Goal: Task Accomplishment & Management: Manage account settings

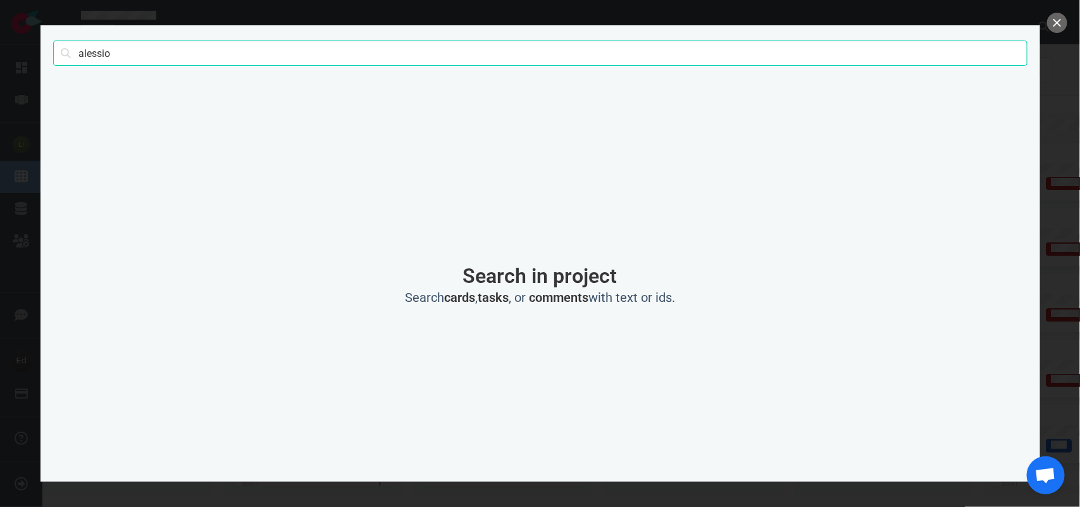
scroll to position [277, 0]
click at [111, 47] on input "alessio" at bounding box center [540, 52] width 974 height 25
type input "ma"
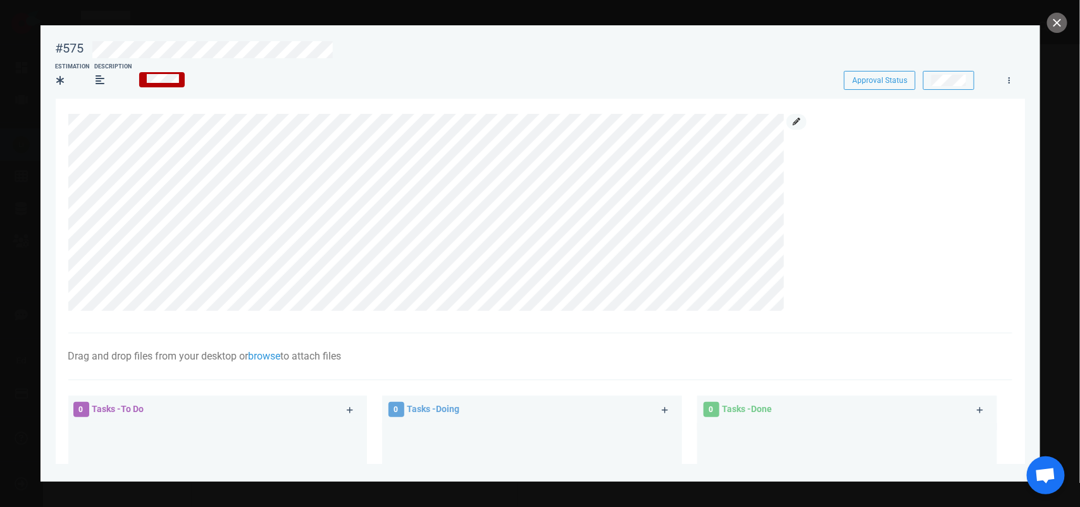
click at [794, 122] on icon at bounding box center [796, 122] width 8 height 8
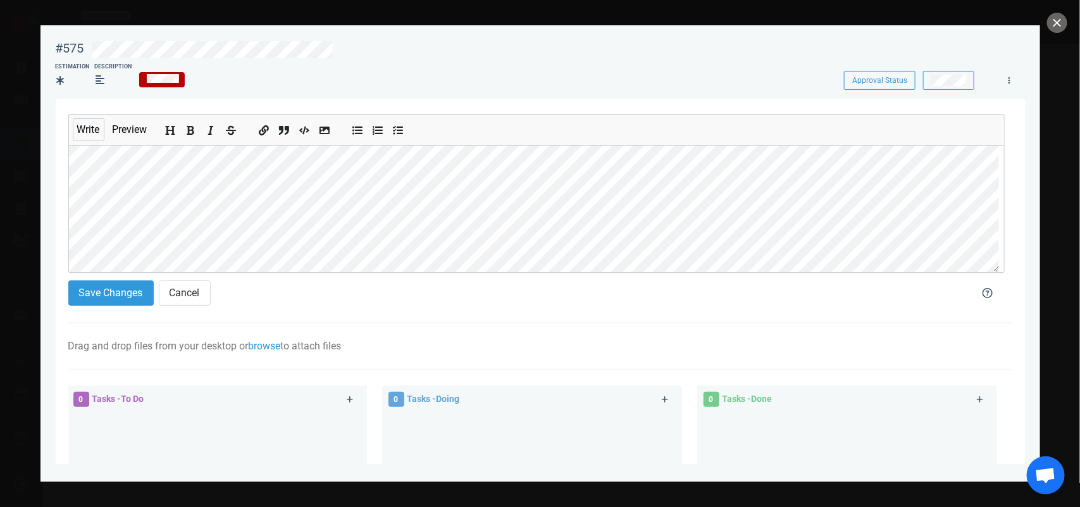
scroll to position [166, 0]
click at [106, 295] on button "Save Changes" at bounding box center [110, 292] width 85 height 25
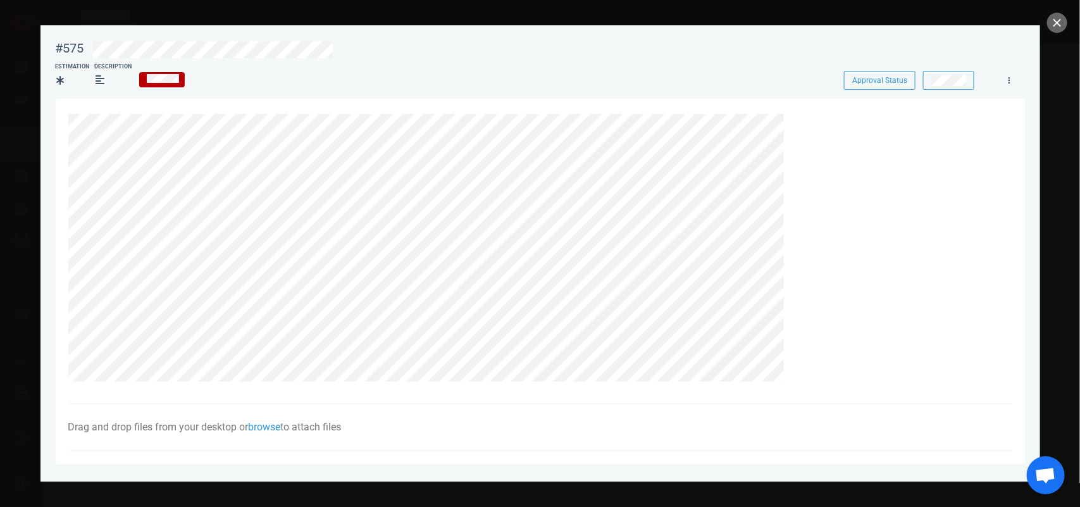
click at [1049, 14] on div at bounding box center [540, 253] width 1080 height 507
click at [1051, 19] on button "close" at bounding box center [1057, 23] width 20 height 20
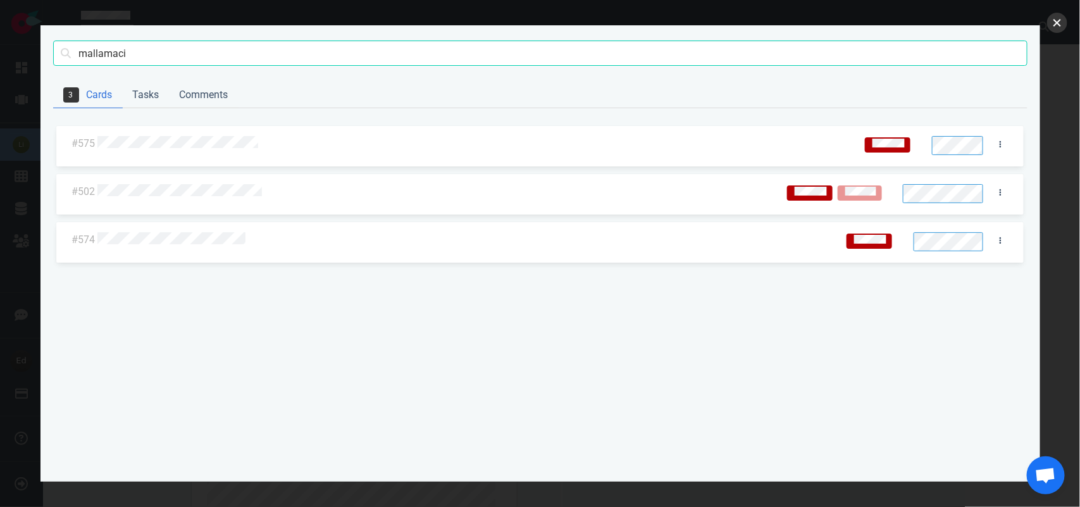
click at [1057, 23] on button "close" at bounding box center [1057, 23] width 20 height 20
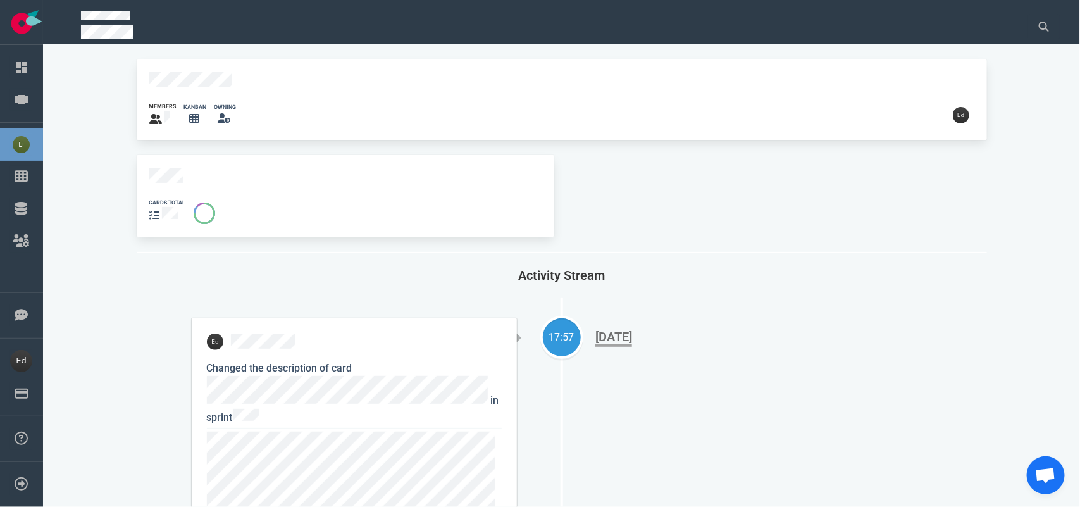
click at [172, 161] on div "cards total" at bounding box center [345, 196] width 417 height 82
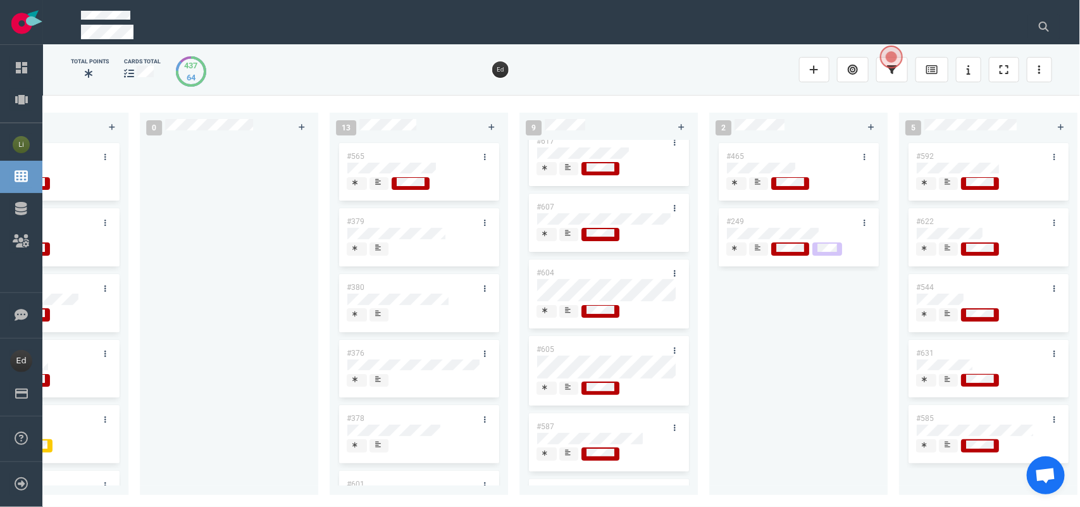
scroll to position [158, 0]
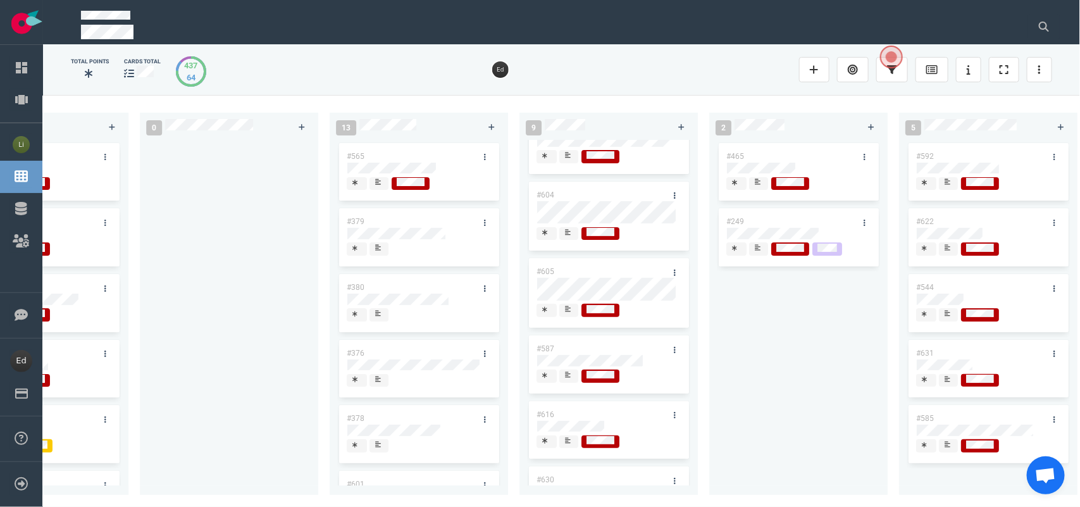
click at [567, 312] on icon at bounding box center [568, 309] width 6 height 6
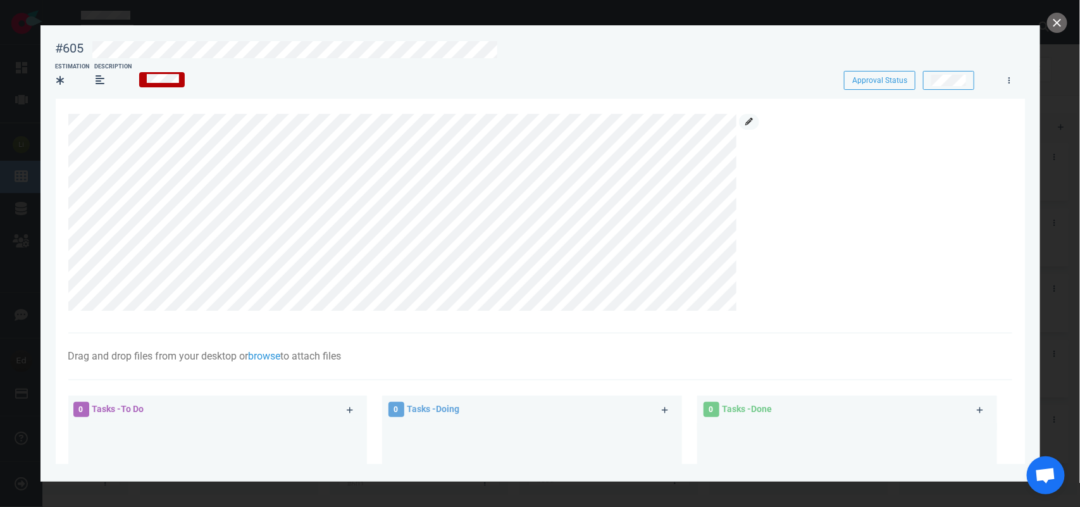
click at [749, 125] on icon at bounding box center [749, 122] width 8 height 8
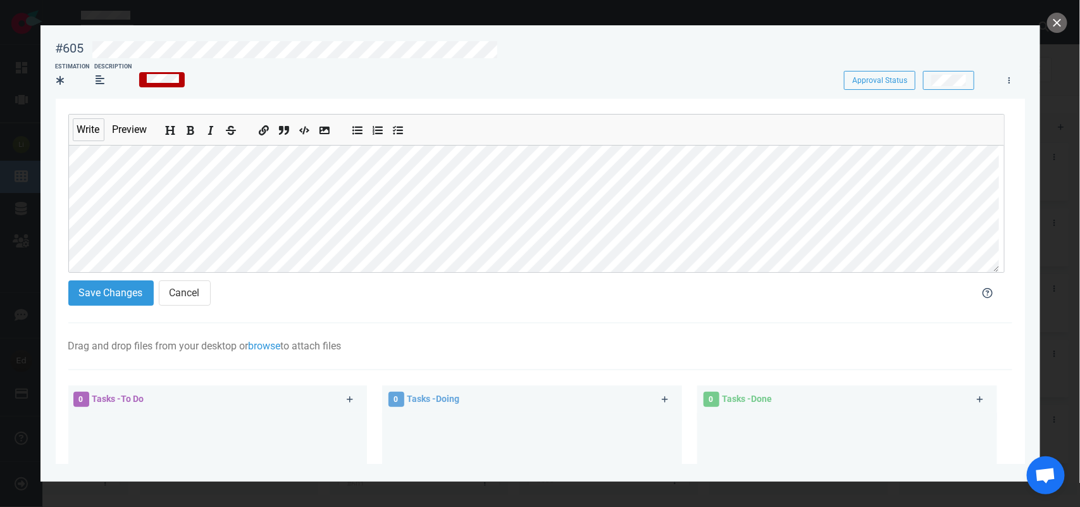
scroll to position [137, 0]
click at [114, 300] on button "Save Changes" at bounding box center [110, 292] width 85 height 25
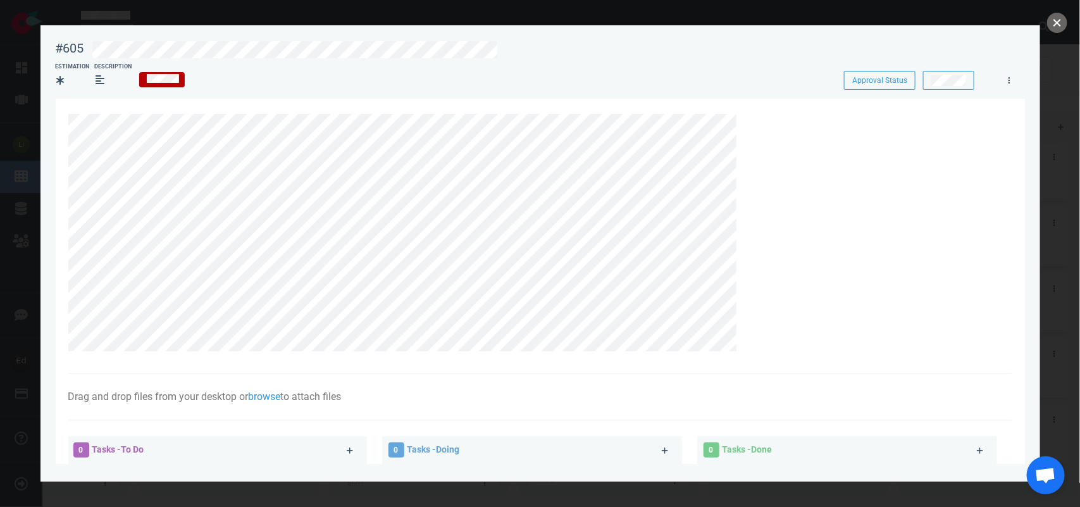
click at [1057, 24] on button "close" at bounding box center [1057, 23] width 20 height 20
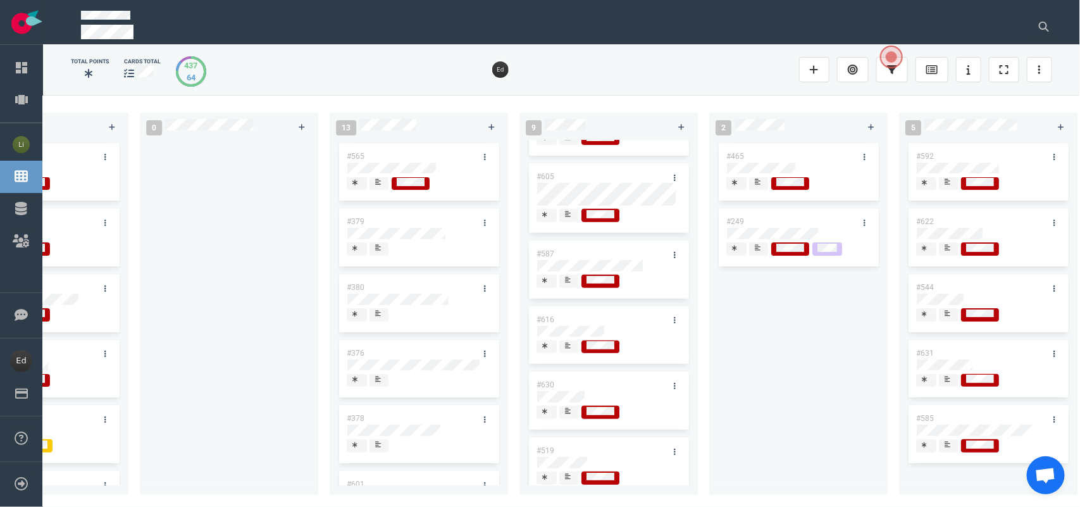
scroll to position [277, 0]
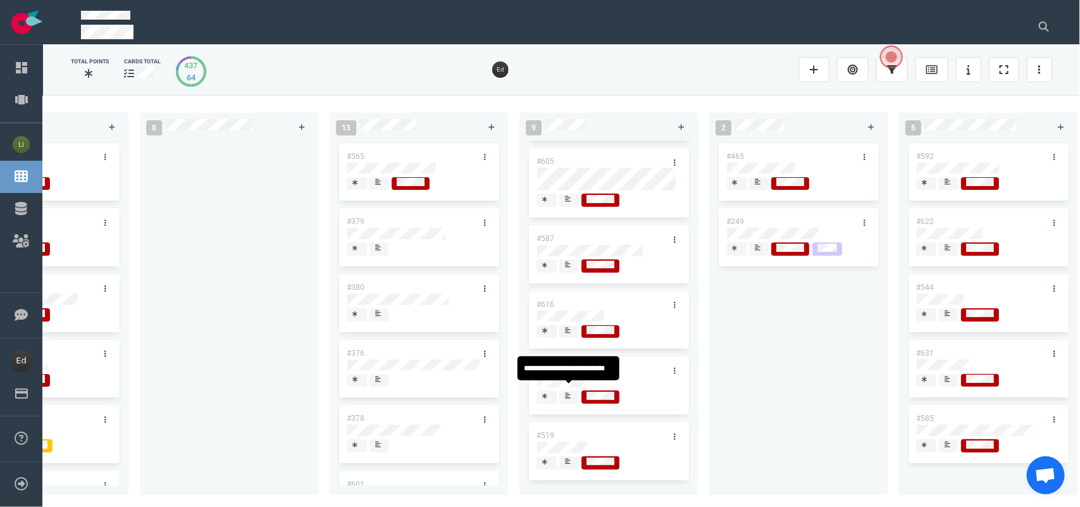
click at [570, 391] on div at bounding box center [569, 396] width 8 height 10
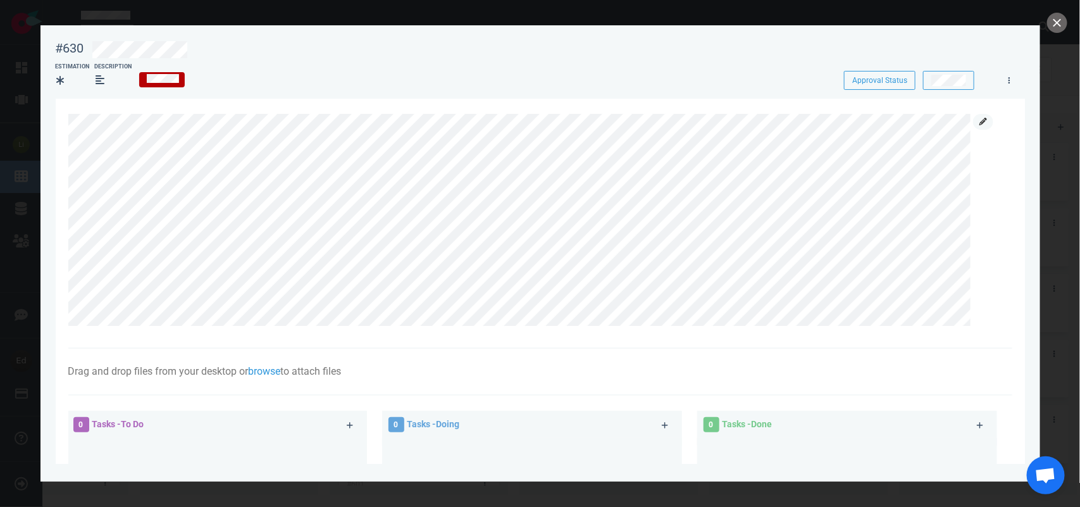
click at [987, 127] on link at bounding box center [983, 122] width 20 height 16
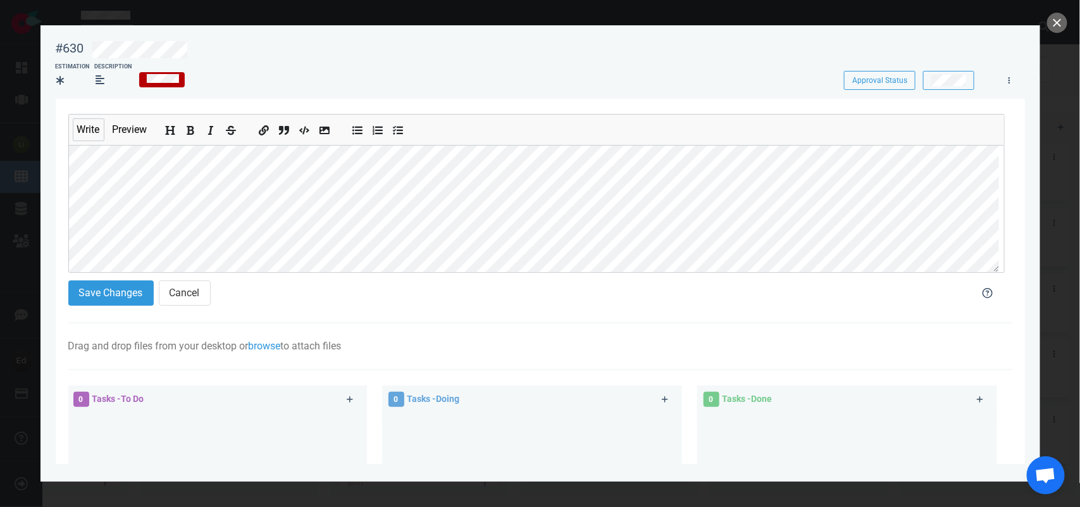
scroll to position [166, 0]
click at [100, 283] on button "Save Changes" at bounding box center [110, 292] width 85 height 25
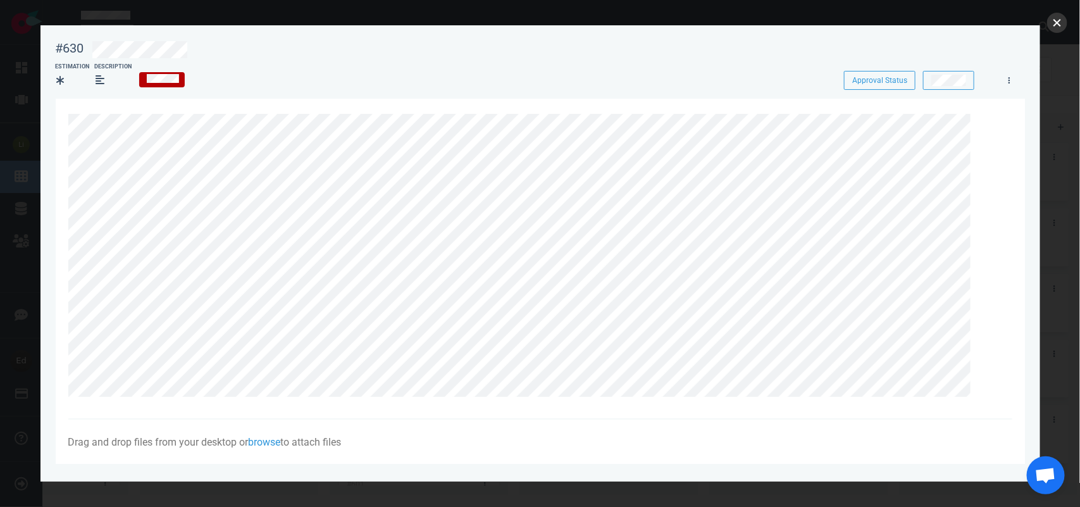
click at [1052, 21] on button "close" at bounding box center [1057, 23] width 20 height 20
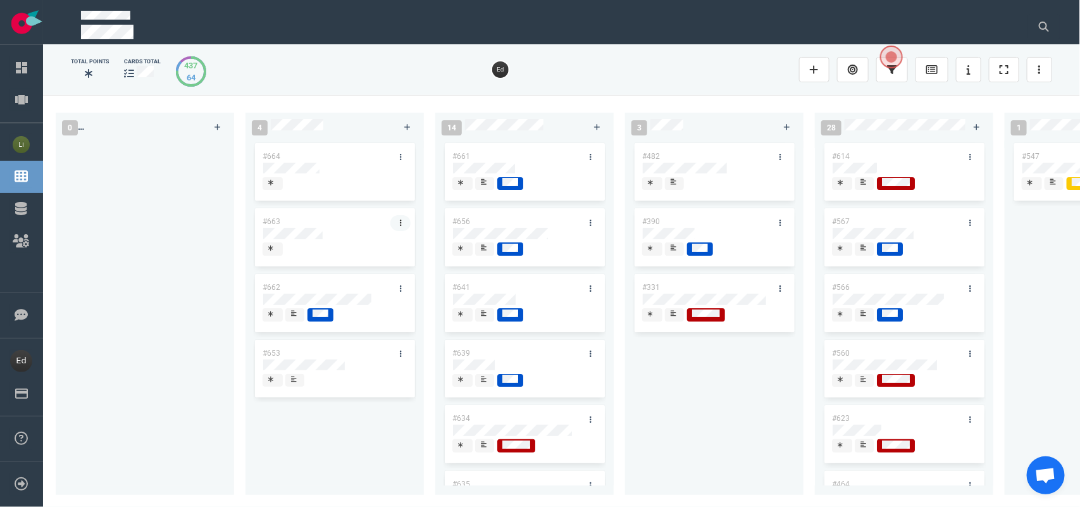
click at [403, 221] on link at bounding box center [400, 223] width 20 height 16
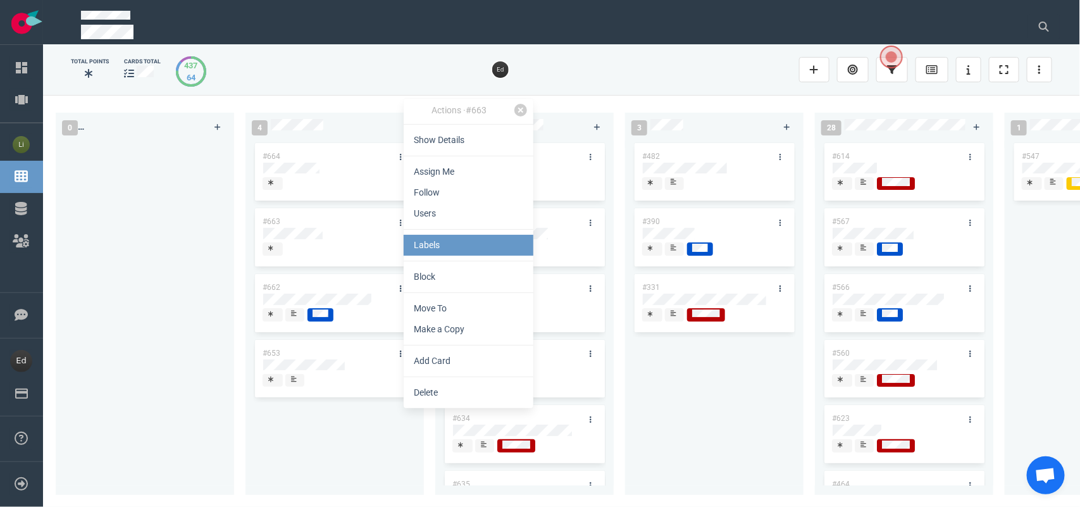
click at [422, 247] on link "Labels" at bounding box center [468, 245] width 130 height 21
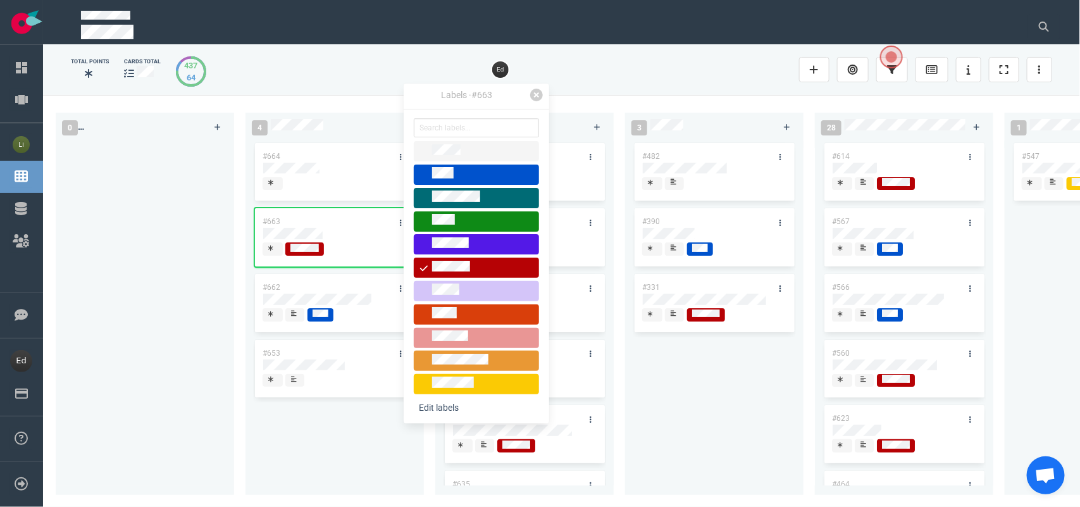
click at [333, 435] on div "#664 #663 #662 #653" at bounding box center [334, 310] width 163 height 340
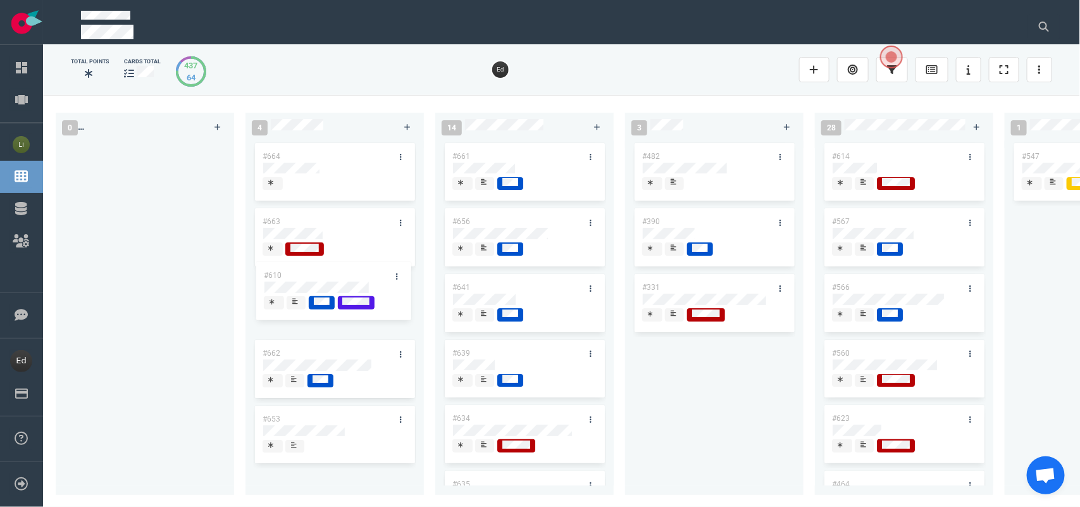
drag, startPoint x: 634, startPoint y: 312, endPoint x: 329, endPoint y: 273, distance: 307.9
click at [329, 273] on div "0 4 #664 #663 #662 #653 14 #661 #656 #641 #639 #634 #635 #608 #611 #602 3 #482 …" at bounding box center [561, 300] width 1037 height 411
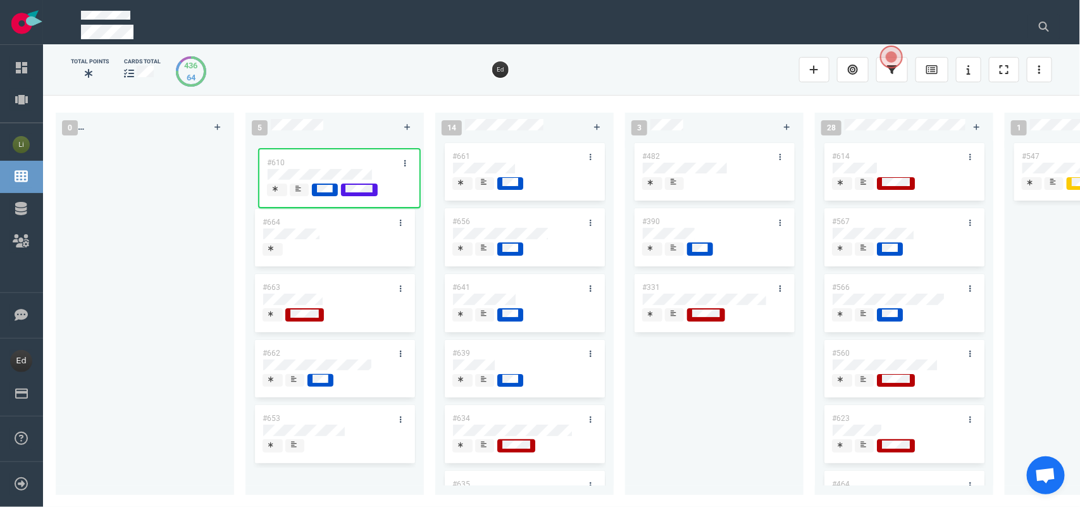
click at [324, 169] on div "#664 #663 #610 #662 #653 #610" at bounding box center [334, 310] width 163 height 340
click at [400, 156] on icon at bounding box center [401, 157] width 2 height 8
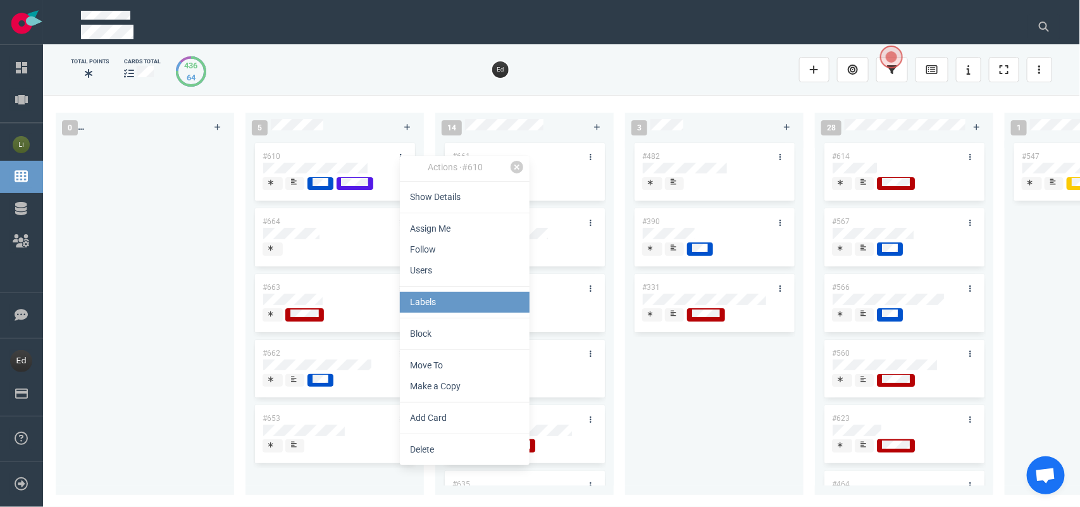
click at [440, 299] on link "Labels" at bounding box center [465, 302] width 130 height 21
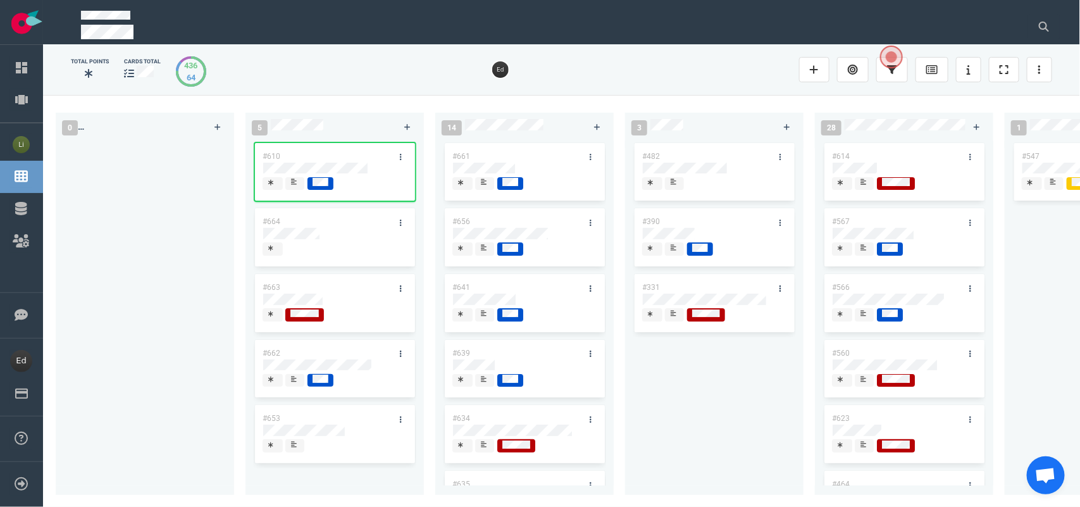
click at [290, 178] on div at bounding box center [294, 183] width 9 height 13
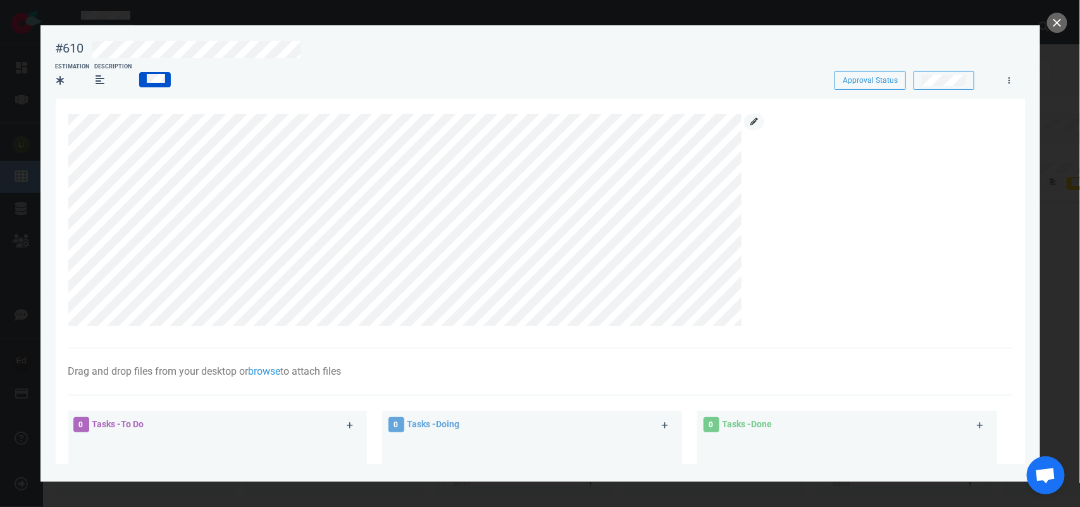
click at [750, 122] on icon at bounding box center [754, 122] width 8 height 8
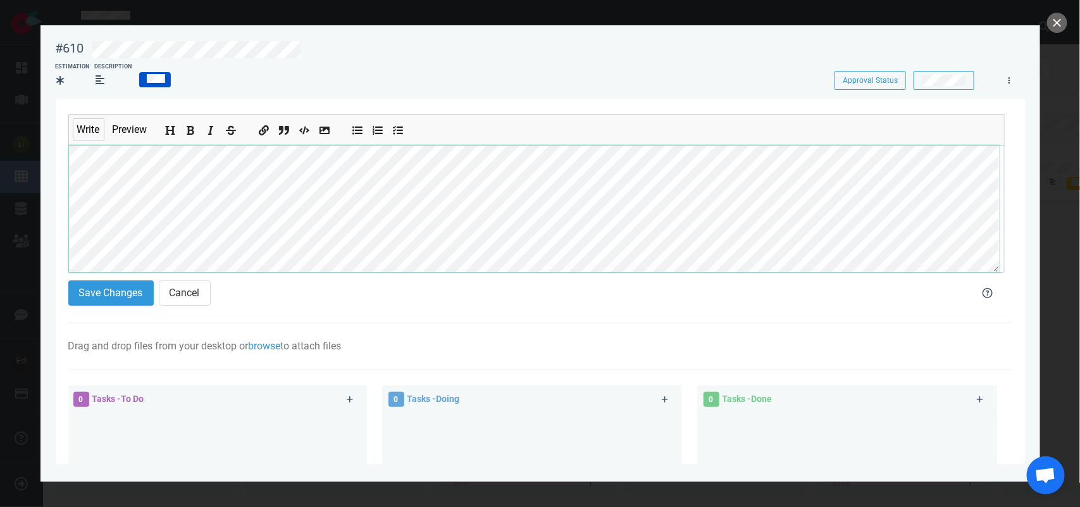
scroll to position [144, 0]
click at [65, 204] on section "Write Preview Save Changes Cancel Drag and drop files from your desktop or brow…" at bounding box center [540, 399] width 969 height 601
click at [121, 283] on button "Save Changes" at bounding box center [110, 292] width 85 height 25
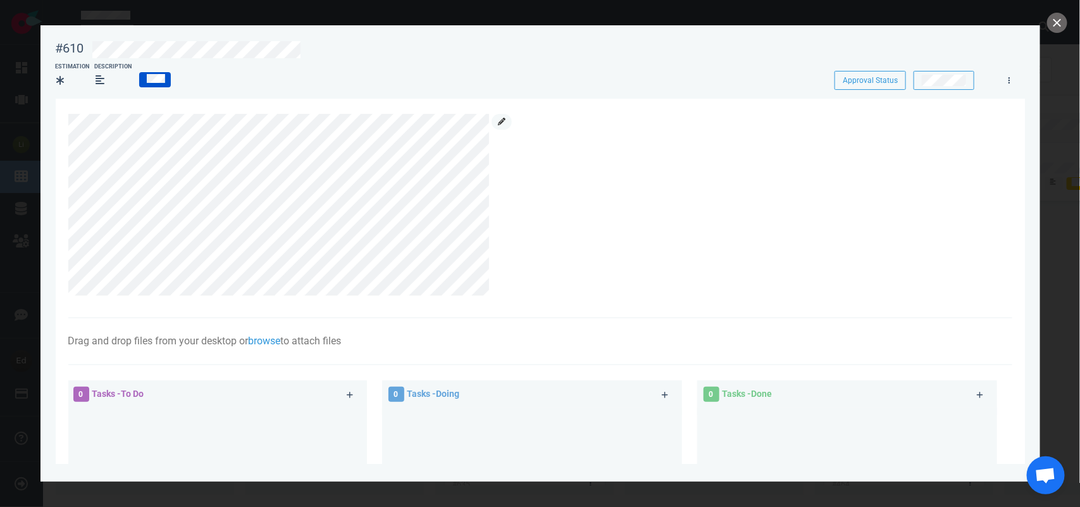
click at [508, 127] on link at bounding box center [501, 122] width 20 height 16
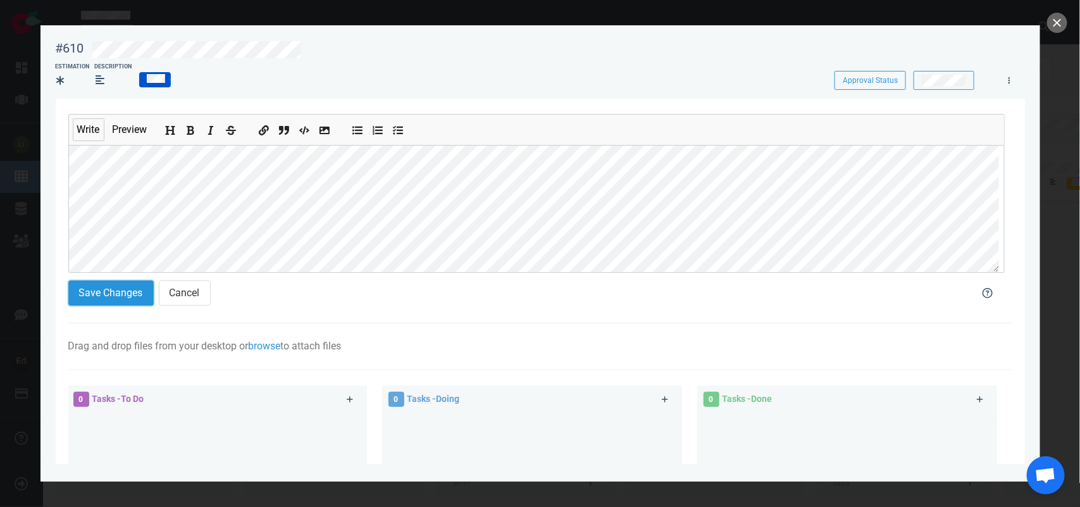
click at [89, 302] on button "Save Changes" at bounding box center [110, 292] width 85 height 25
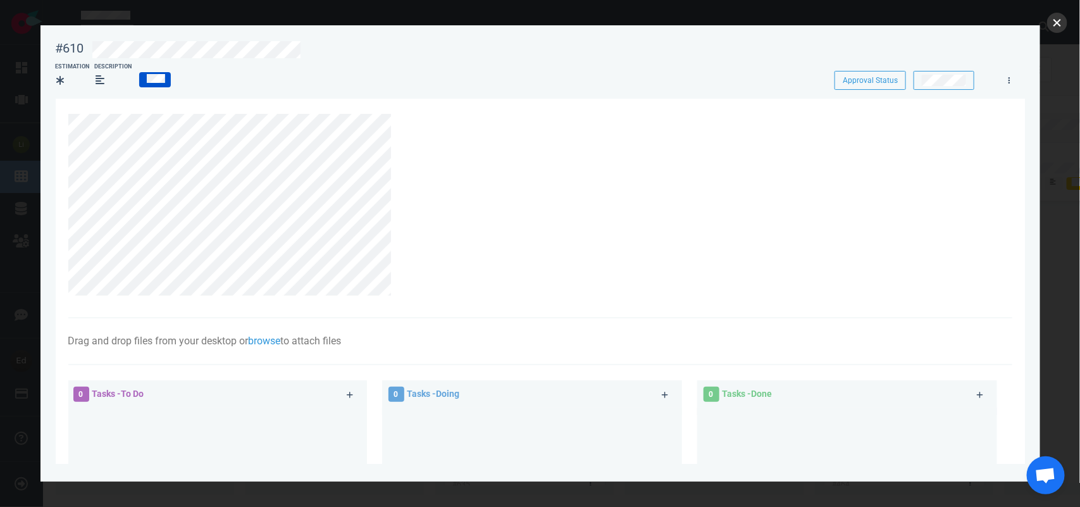
click at [1051, 23] on button "close" at bounding box center [1057, 23] width 20 height 20
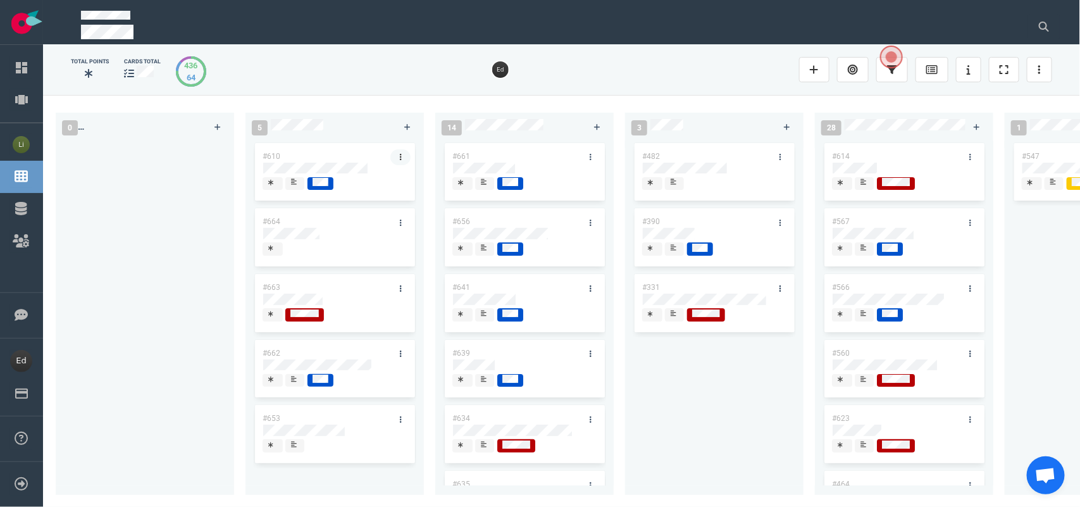
click at [402, 154] on link at bounding box center [400, 157] width 20 height 16
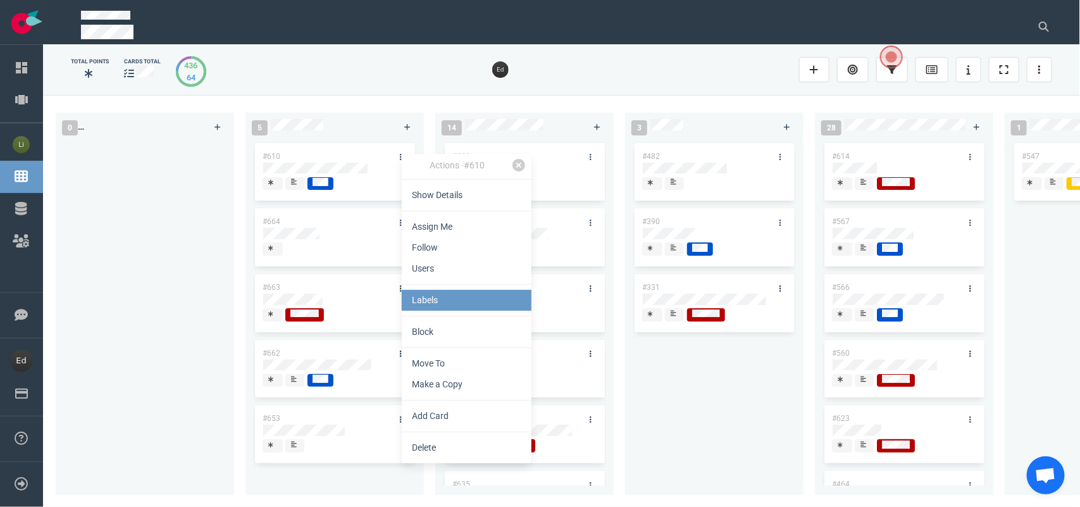
click at [441, 299] on link "Labels" at bounding box center [467, 300] width 130 height 21
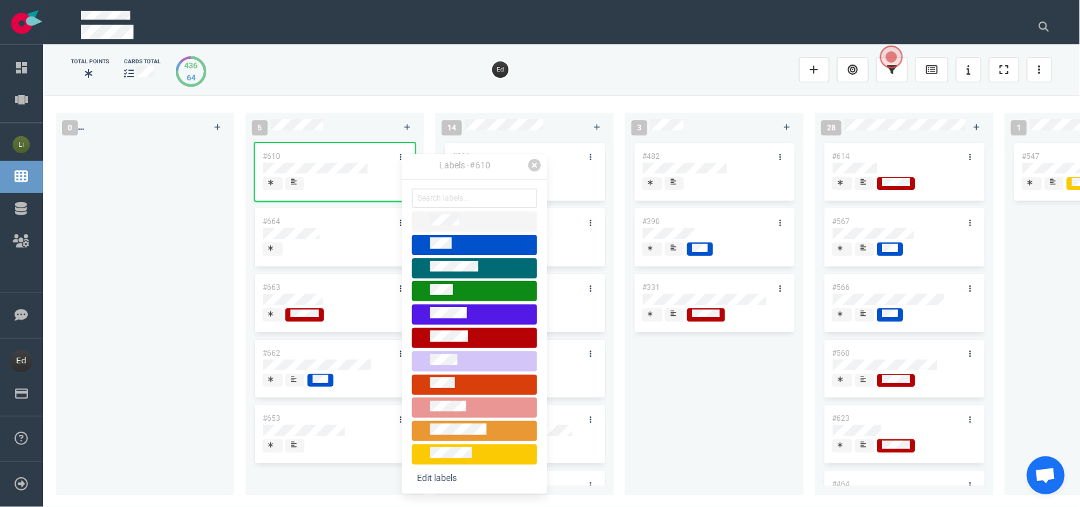
click at [181, 266] on div at bounding box center [144, 310] width 163 height 340
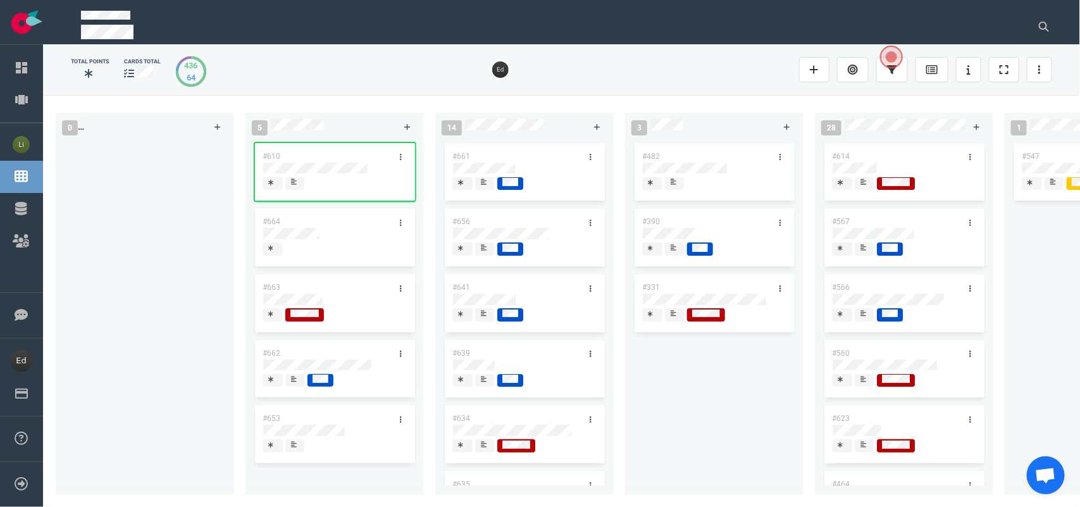
click at [293, 386] on div at bounding box center [295, 385] width 8 height 2
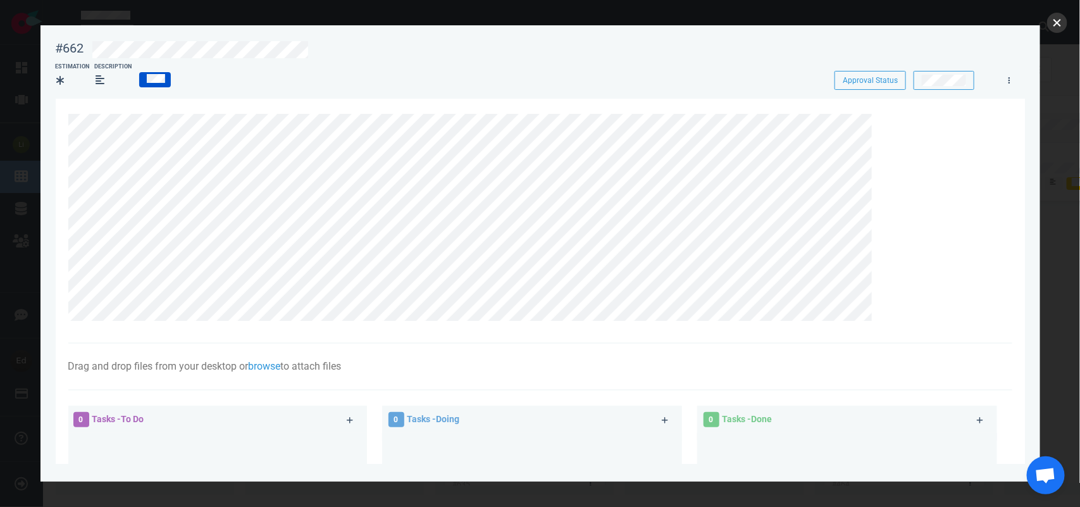
click at [1057, 23] on button "close" at bounding box center [1057, 23] width 20 height 20
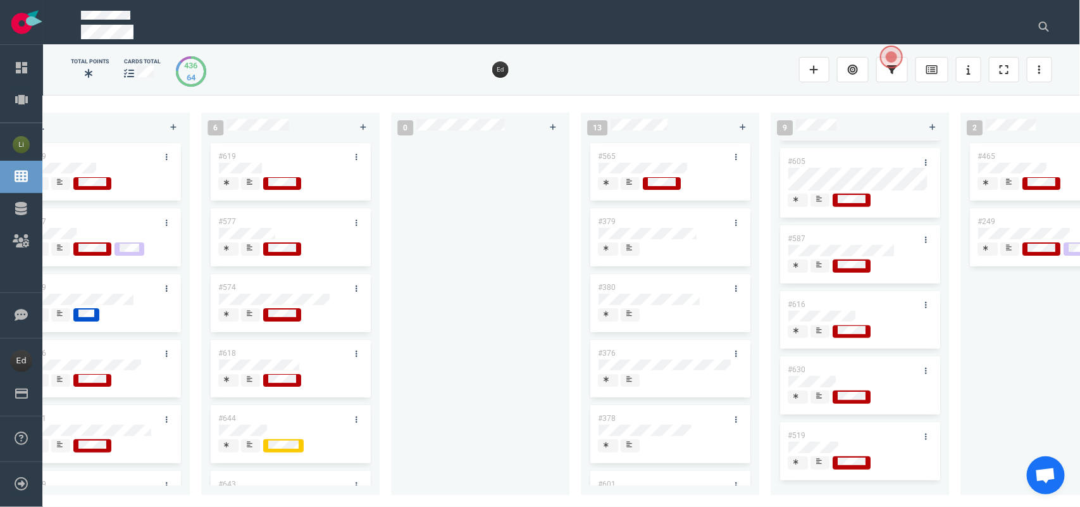
scroll to position [0, 1444]
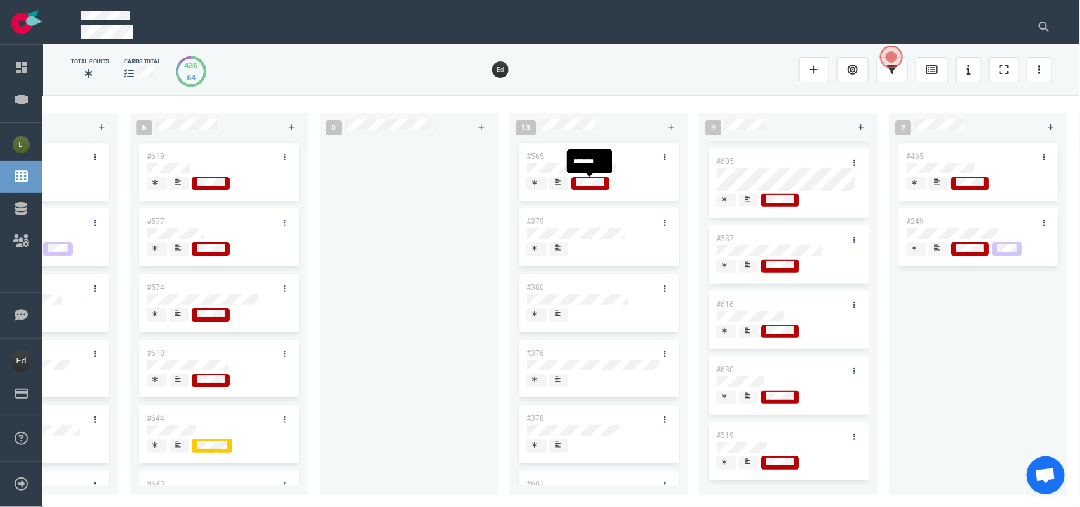
click at [563, 184] on span at bounding box center [558, 183] width 19 height 13
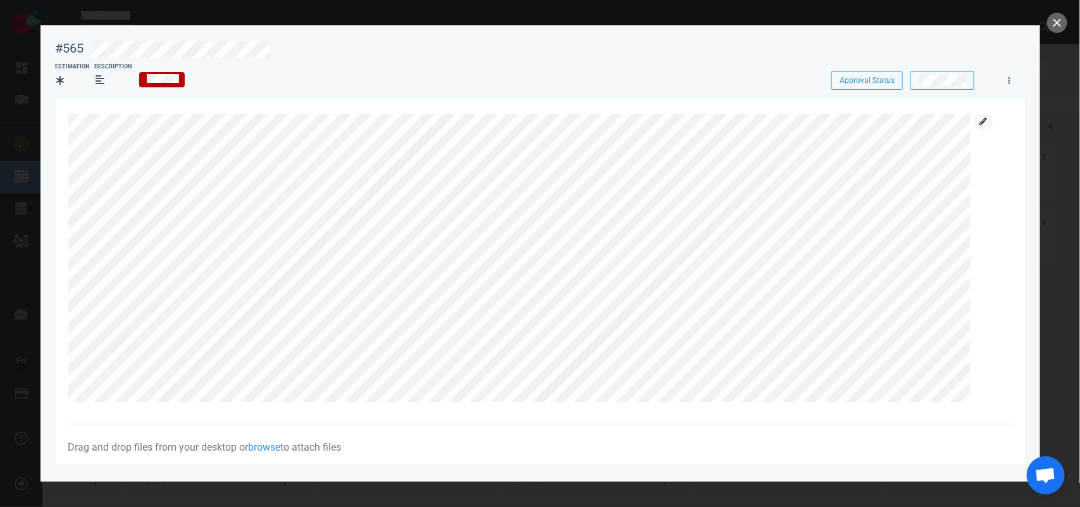
click at [982, 122] on icon at bounding box center [983, 122] width 8 height 8
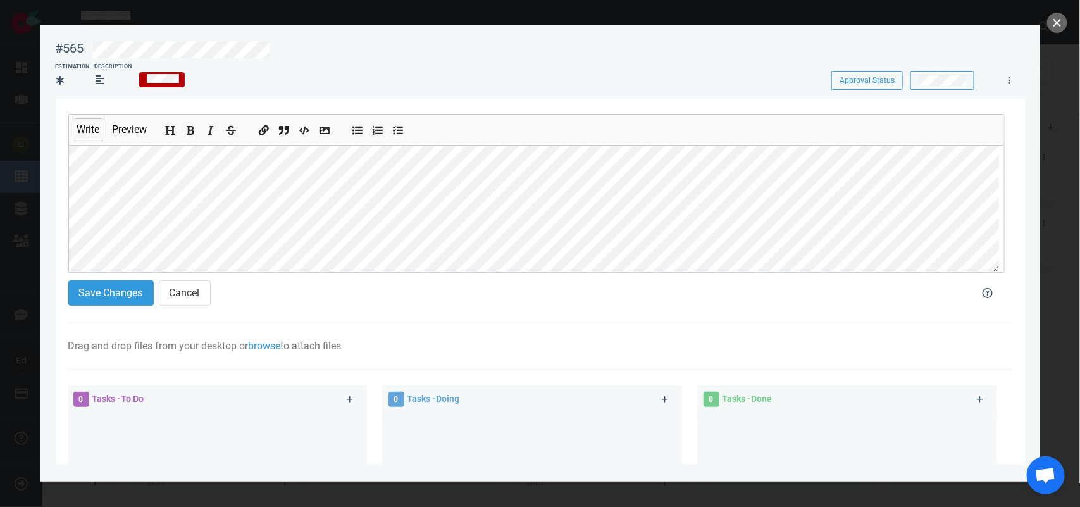
scroll to position [197, 0]
click at [130, 301] on button "Save Changes" at bounding box center [110, 292] width 85 height 25
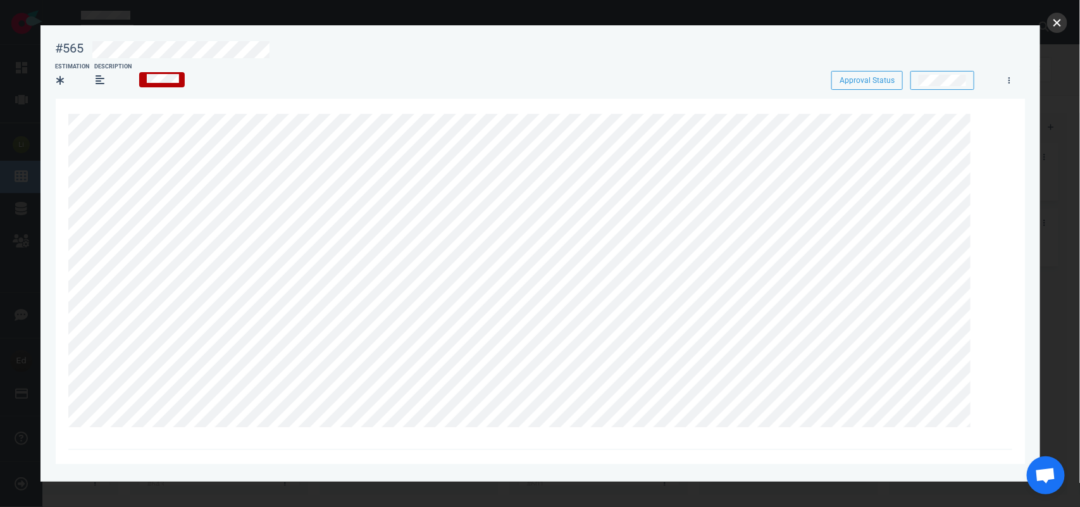
click at [1052, 22] on button "close" at bounding box center [1057, 23] width 20 height 20
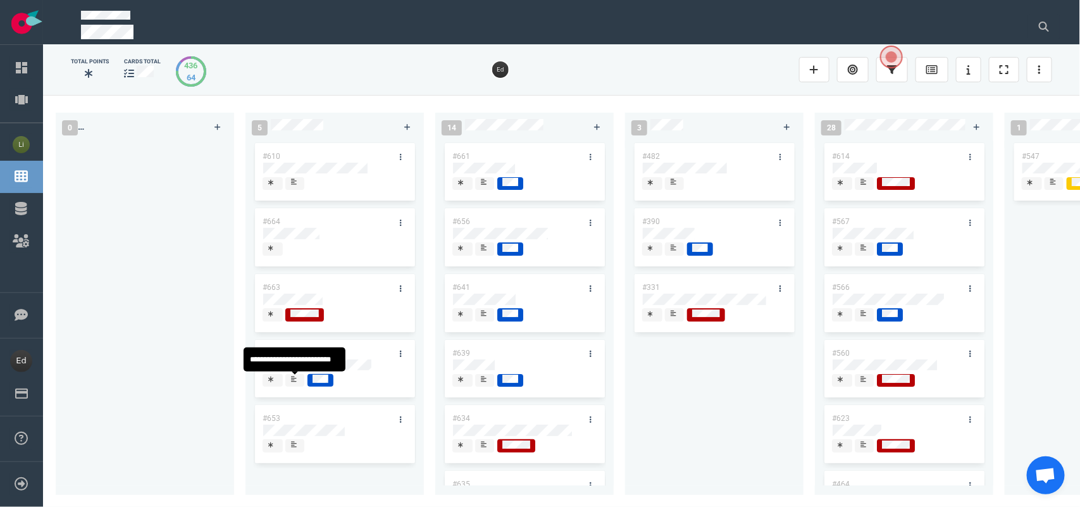
click at [296, 381] on icon at bounding box center [294, 379] width 6 height 6
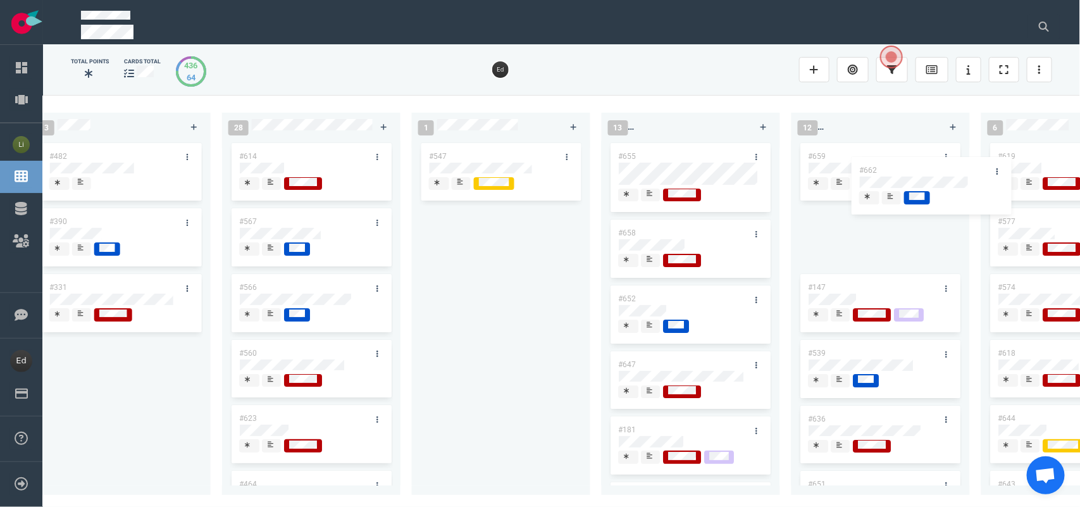
scroll to position [0, 612]
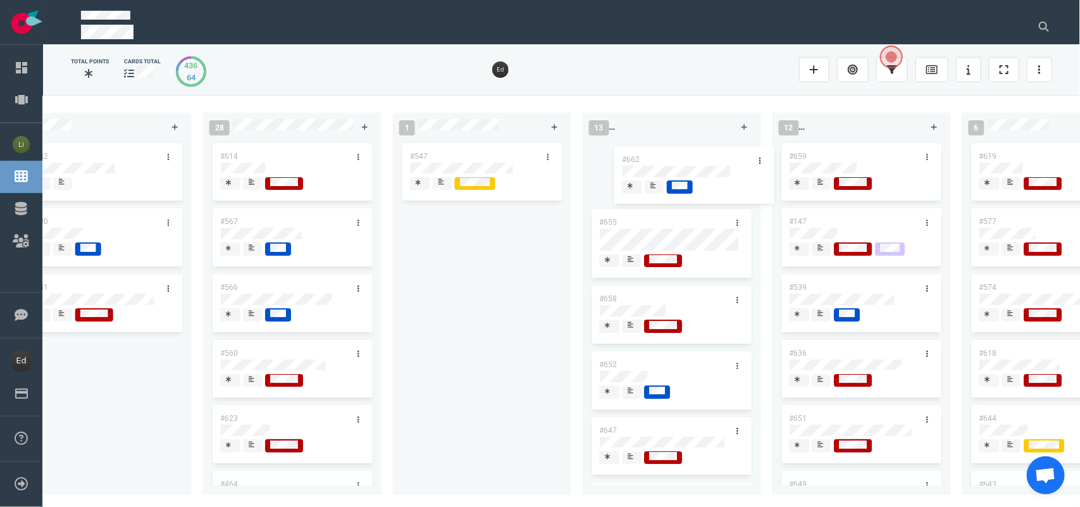
drag, startPoint x: 305, startPoint y: 354, endPoint x: 665, endPoint y: 160, distance: 408.3
click at [665, 160] on div "0 5 #610 #664 #663 #662 #653 #662 14 #661 #656 #641 #639 #634 #635 #608 #611 #6…" at bounding box center [561, 300] width 1037 height 411
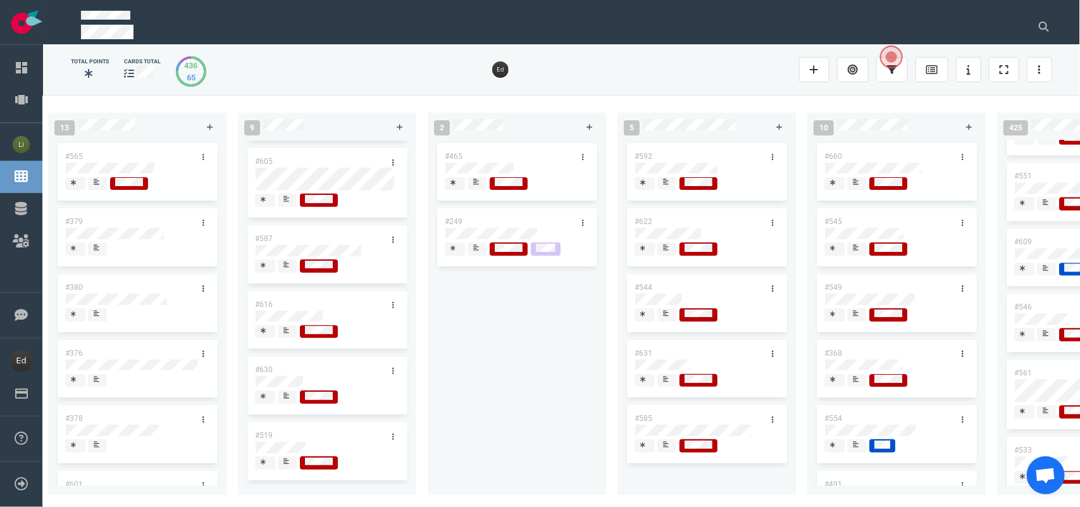
scroll to position [0, 1932]
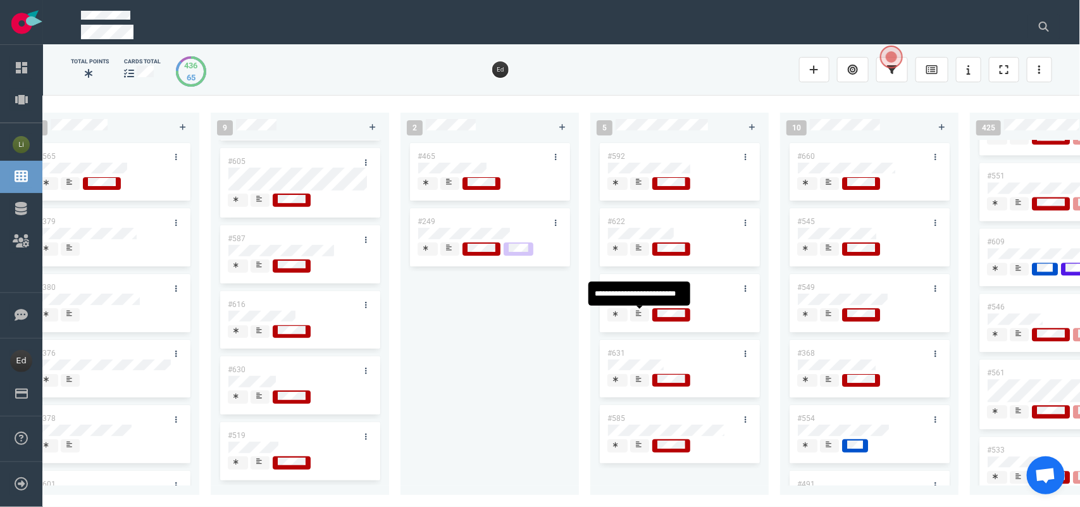
click at [647, 316] on span at bounding box center [639, 314] width 19 height 13
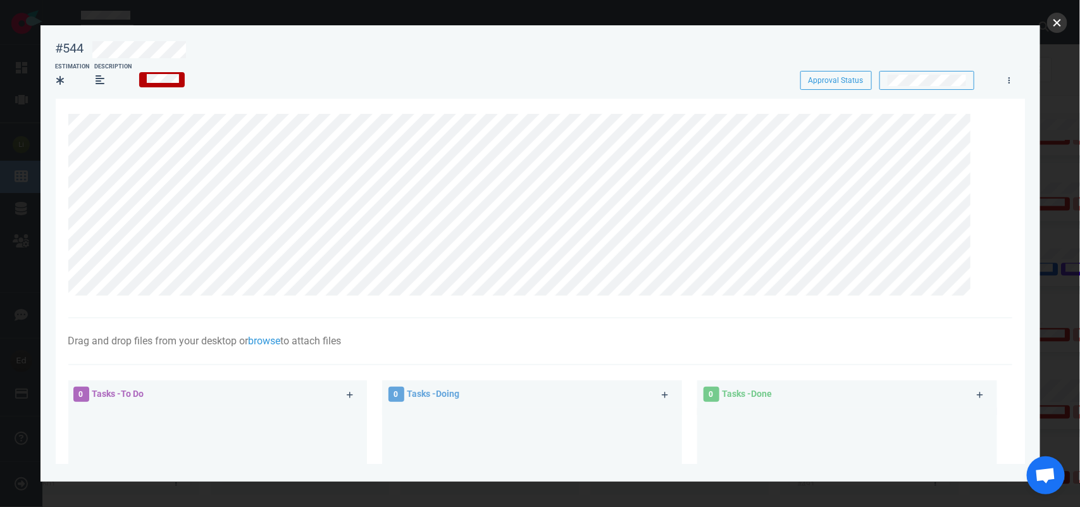
click at [1057, 23] on button "close" at bounding box center [1057, 23] width 20 height 20
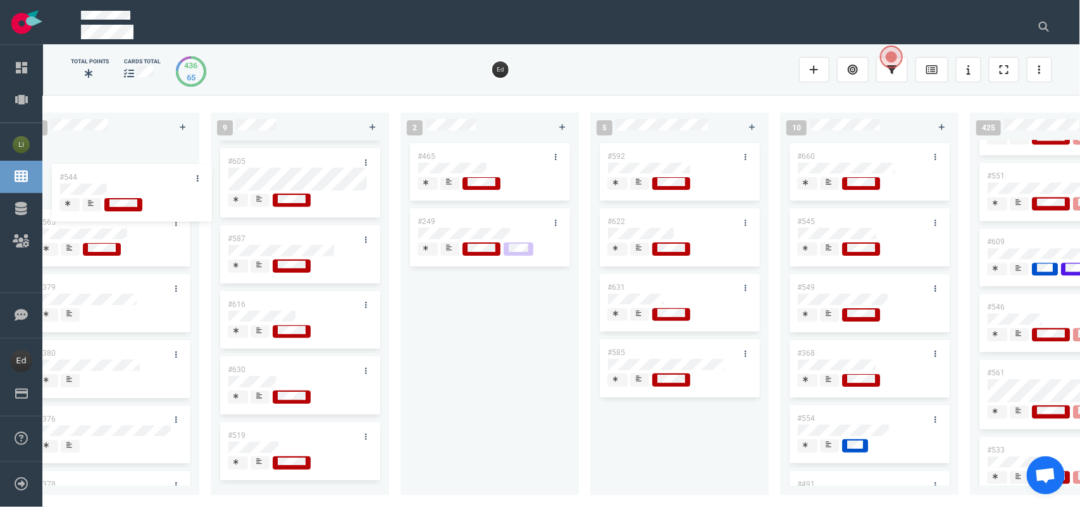
drag, startPoint x: 643, startPoint y: 289, endPoint x: 90, endPoint y: 175, distance: 564.4
click at [90, 175] on div "0 4 #610 #664 #663 #653 14 #661 #656 #641 #639 #634 #635 #608 #611 #602 3 #482 …" at bounding box center [561, 300] width 1037 height 411
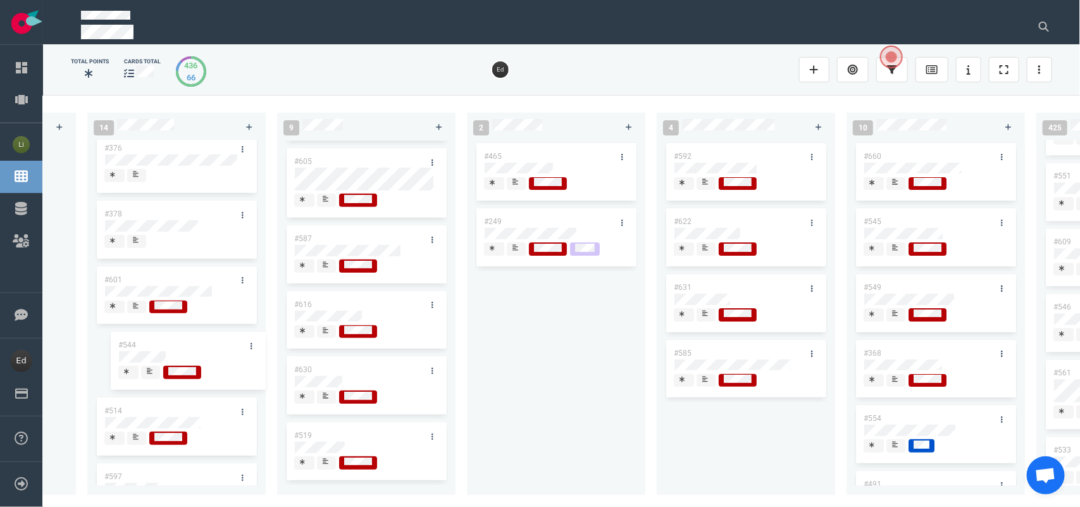
scroll to position [204, 0]
drag, startPoint x: 151, startPoint y: 156, endPoint x: 156, endPoint y: 299, distance: 142.4
click at [156, 299] on div "#544 #565 #379 #380 #376 #378 #601 #514 #597 #599 #544" at bounding box center [176, 312] width 178 height 345
click at [1057, 23] on button at bounding box center [1044, 26] width 32 height 25
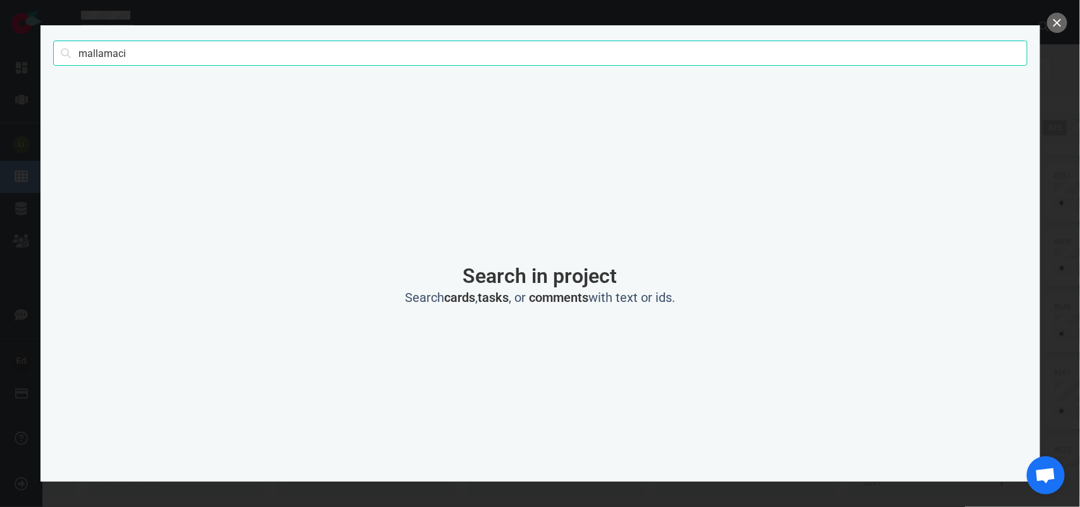
click at [99, 58] on input "mallamaci" at bounding box center [540, 52] width 974 height 25
type input "muratore"
click button "Search" at bounding box center [0, 0] width 0 height 0
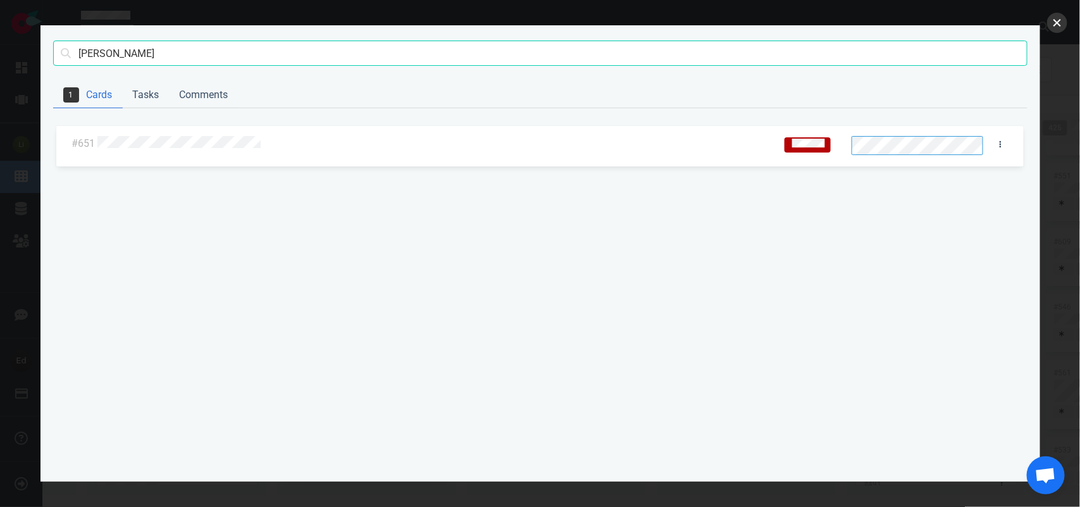
click at [1047, 19] on button "close" at bounding box center [1057, 23] width 20 height 20
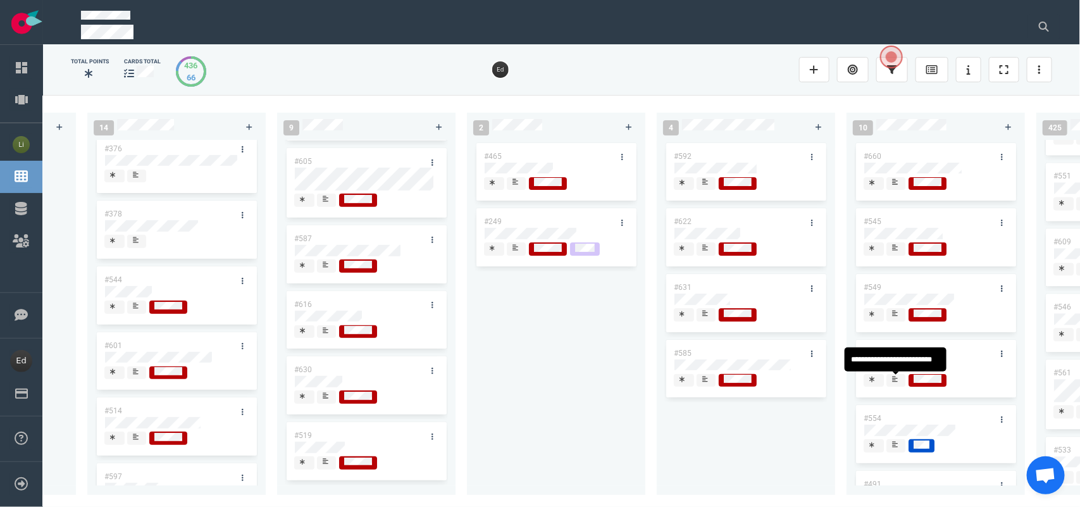
click at [898, 384] on div at bounding box center [896, 379] width 8 height 10
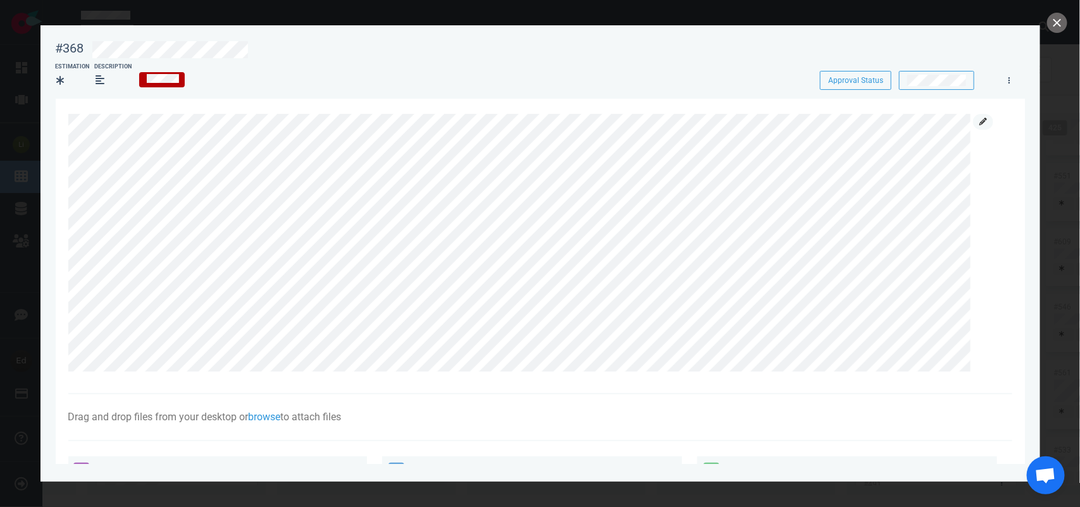
click at [982, 116] on link at bounding box center [983, 122] width 20 height 16
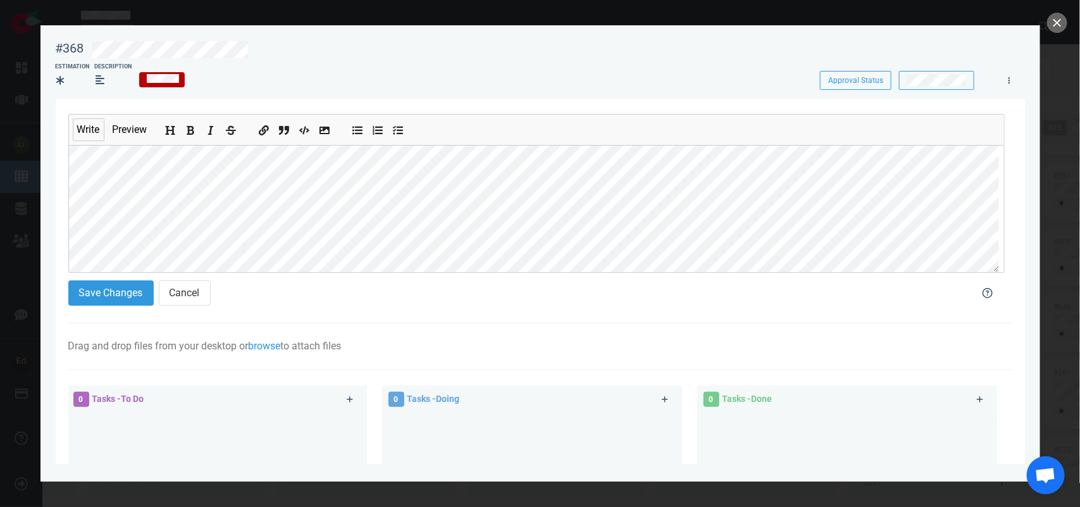
scroll to position [175, 0]
click at [86, 301] on button "Save Changes" at bounding box center [110, 292] width 85 height 25
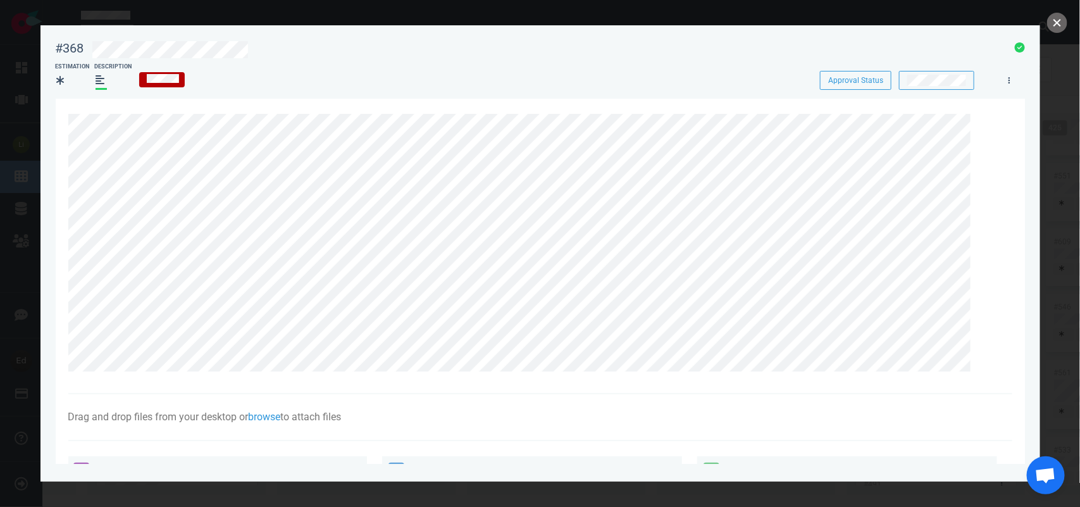
click at [1055, 21] on button "close" at bounding box center [1057, 23] width 20 height 20
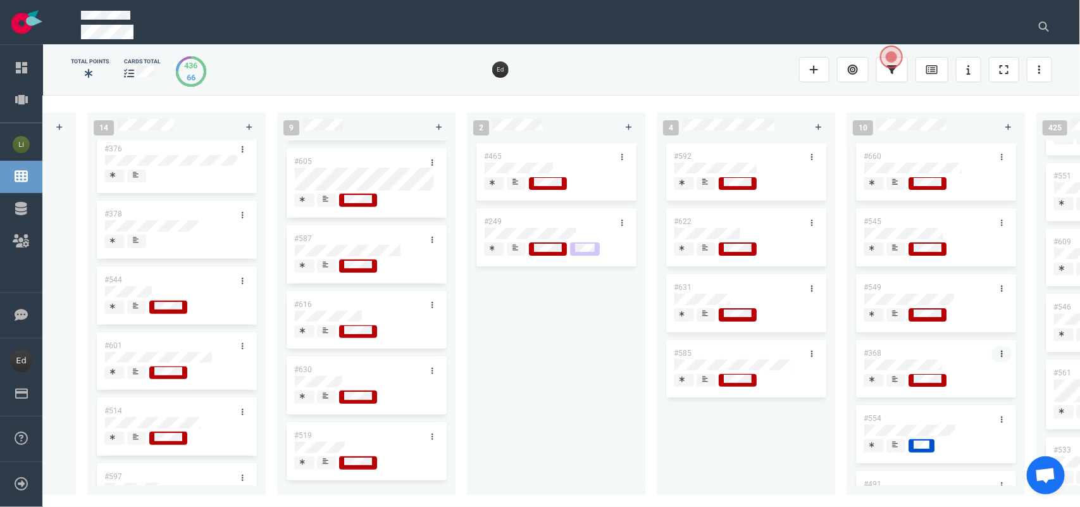
click at [1001, 354] on icon at bounding box center [1002, 353] width 2 height 6
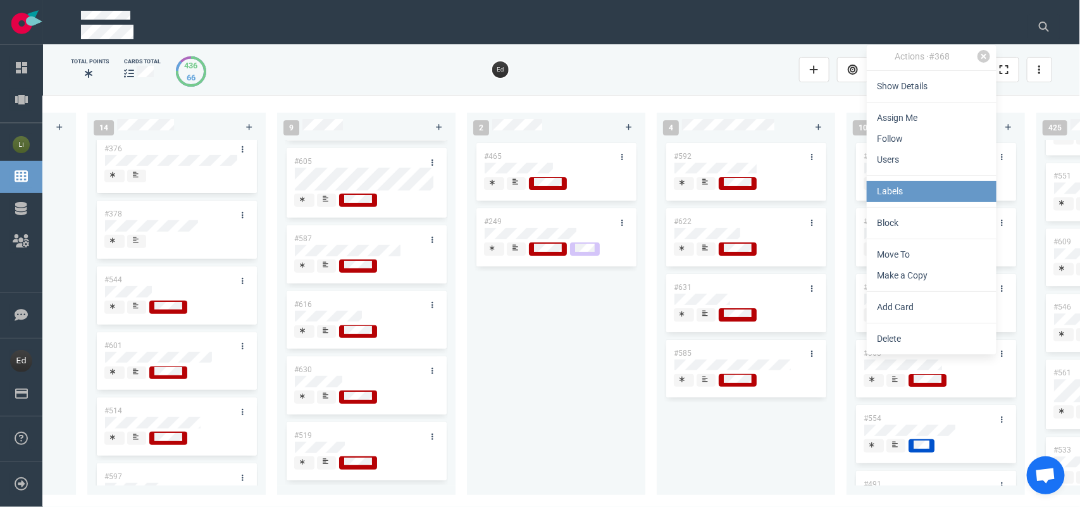
click at [881, 196] on link "Labels" at bounding box center [931, 191] width 130 height 21
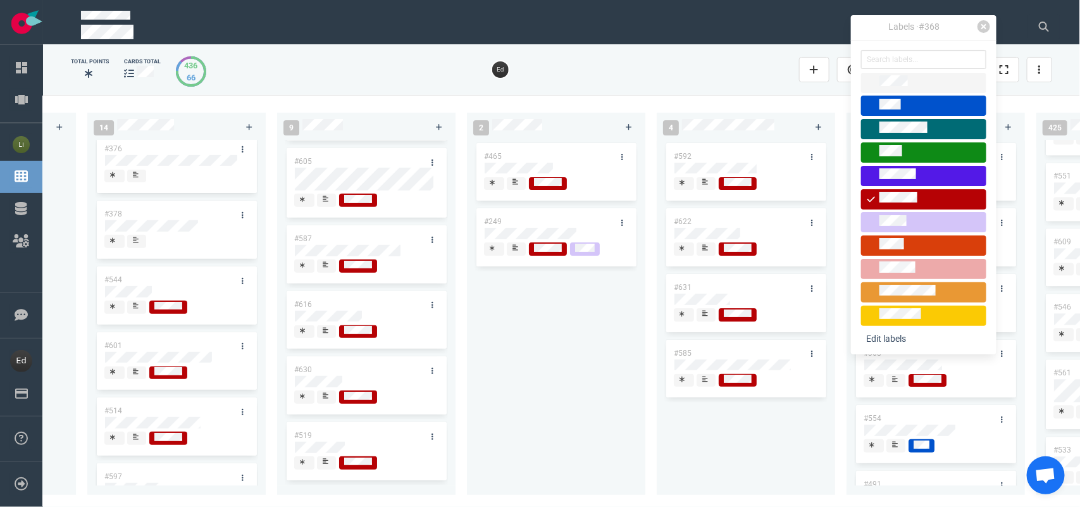
click at [893, 261] on div at bounding box center [923, 268] width 114 height 15
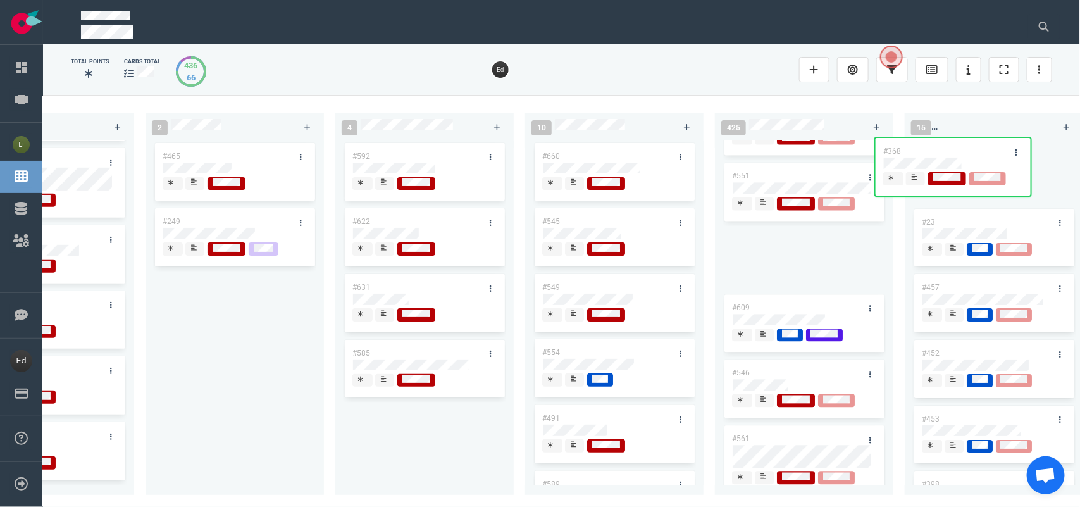
scroll to position [0, 2187]
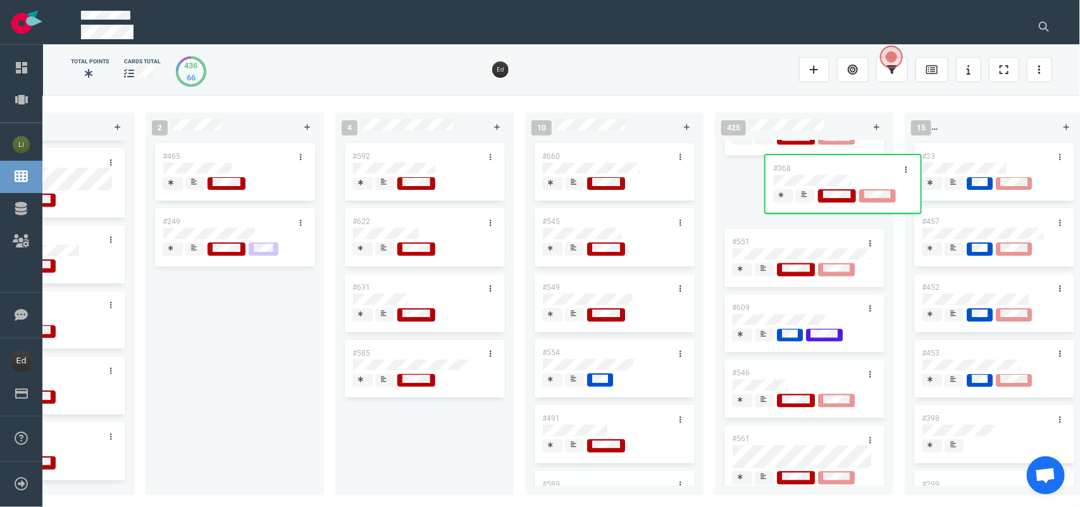
click at [798, 177] on div "0 4 #610 #664 #663 #653 14 #661 #656 #641 #639 #634 #635 #608 #611 #602 3 #482 …" at bounding box center [561, 300] width 1037 height 411
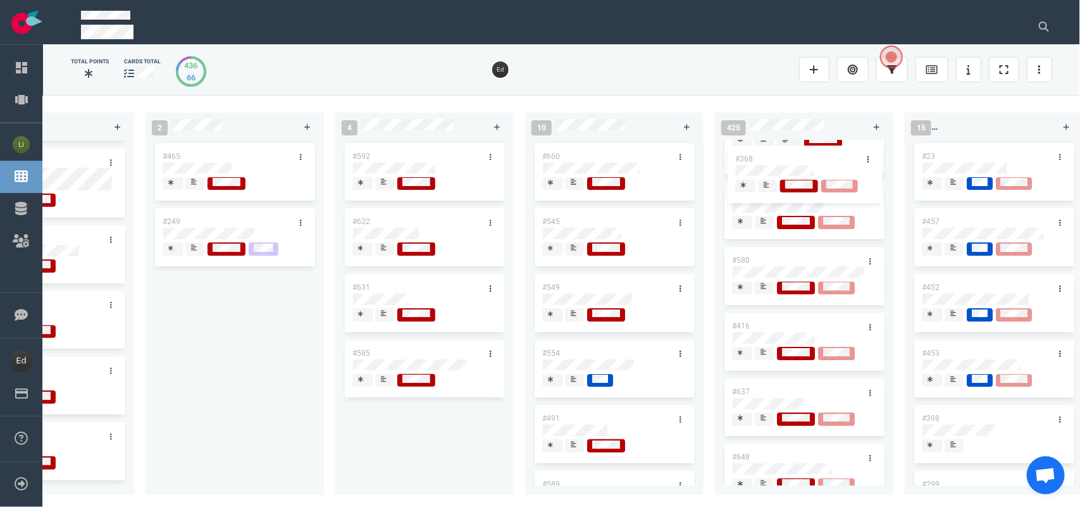
scroll to position [0, 0]
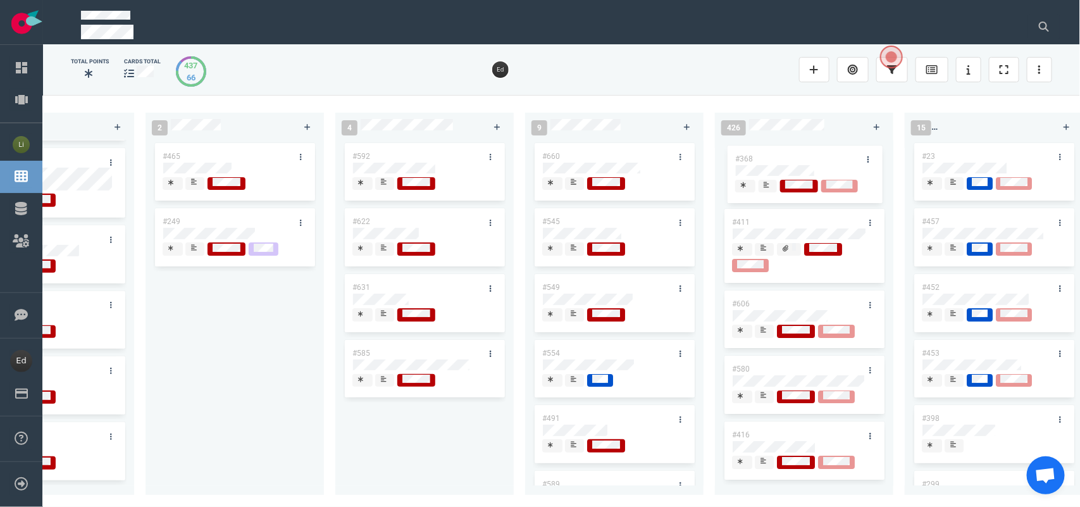
drag, startPoint x: 792, startPoint y: 340, endPoint x: 796, endPoint y: 159, distance: 181.6
click at [796, 159] on div "#411 #606 #580 #416 #637 #648 #594 #538 #629 #515 #642 #595 #501 #467 #591 #448…" at bounding box center [803, 310] width 163 height 340
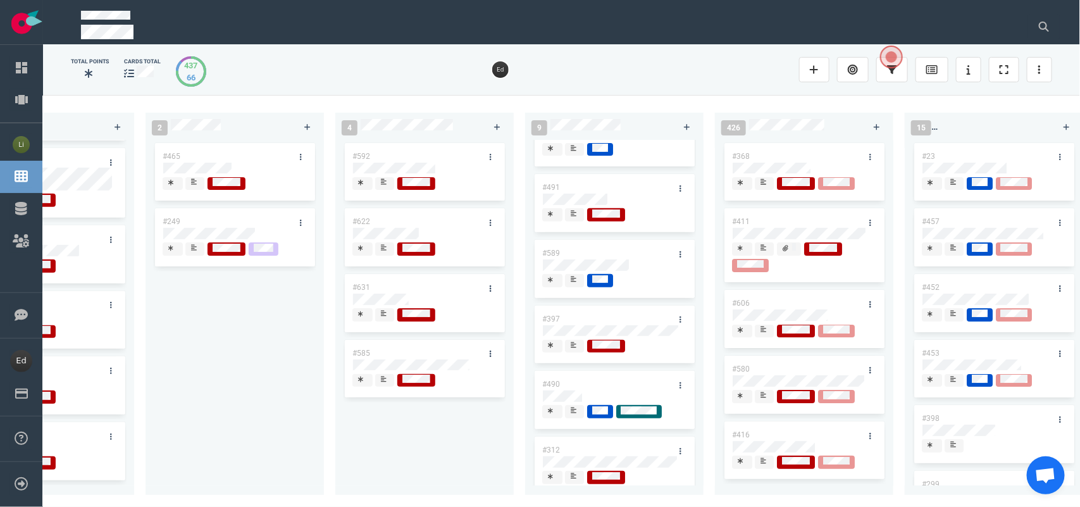
scroll to position [254, 0]
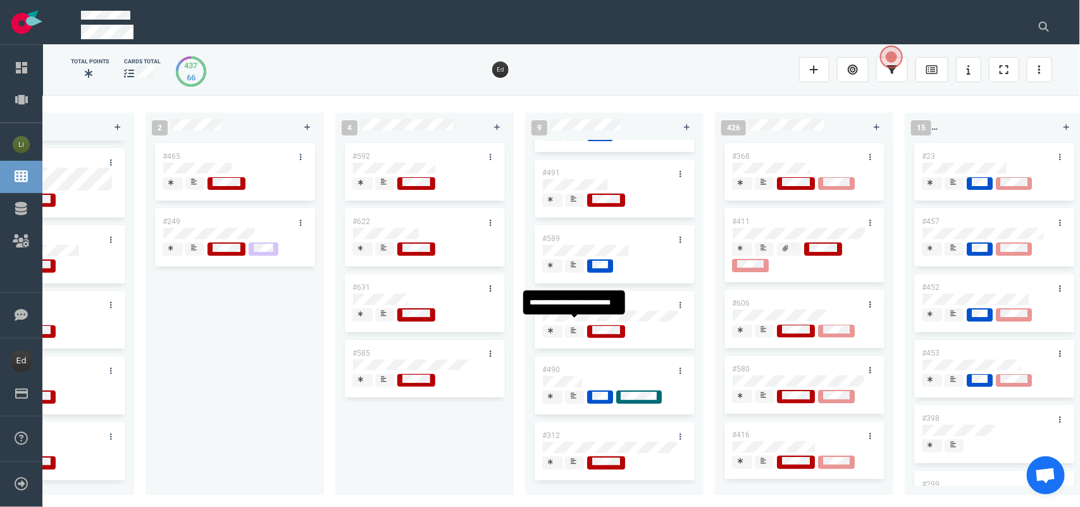
click at [574, 335] on div at bounding box center [574, 336] width 8 height 2
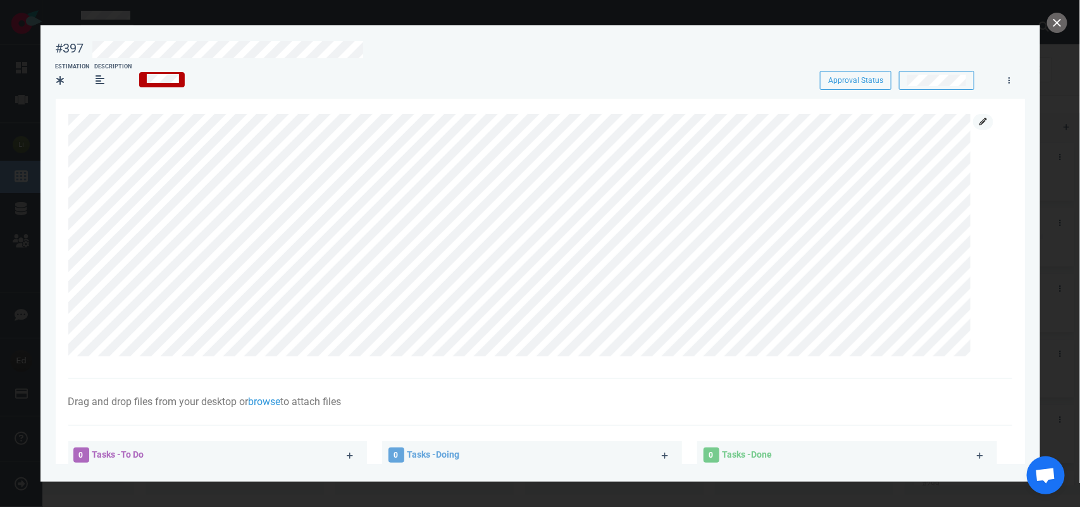
click at [979, 118] on icon at bounding box center [983, 122] width 8 height 8
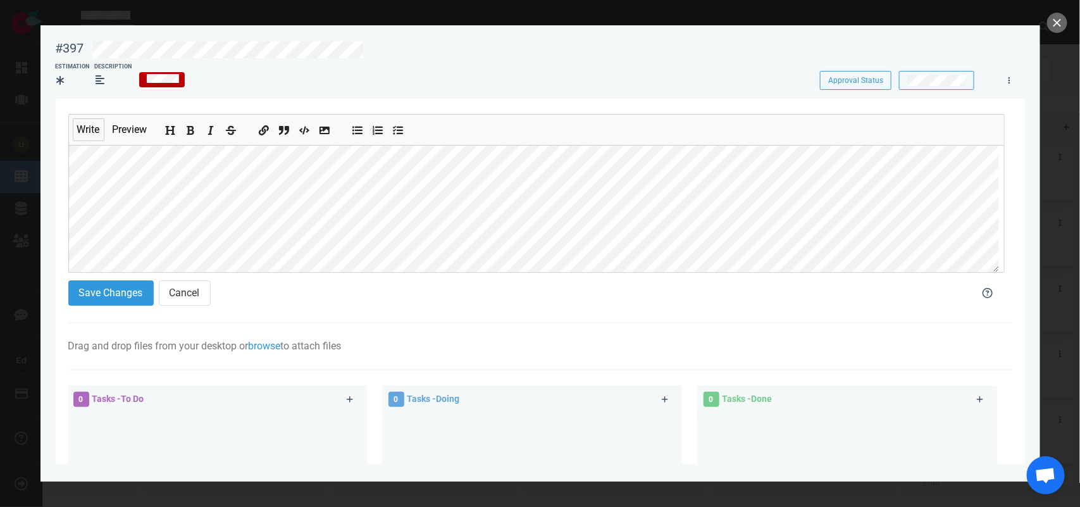
scroll to position [175, 0]
click at [90, 311] on div "Save Changes Cancel" at bounding box center [512, 293] width 903 height 40
click at [112, 302] on button "Save Changes" at bounding box center [110, 292] width 85 height 25
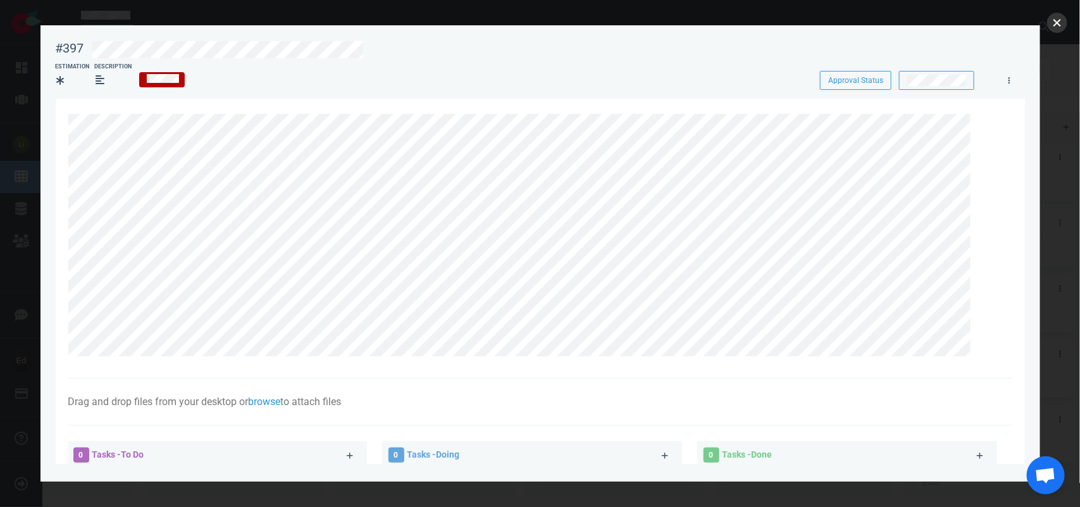
click at [1060, 24] on button "close" at bounding box center [1057, 23] width 20 height 20
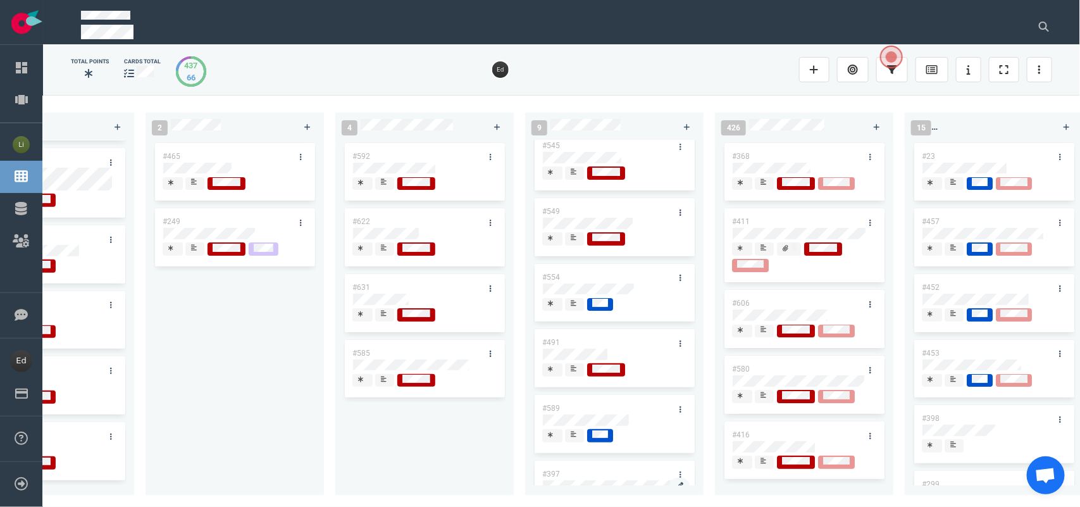
scroll to position [17, 0]
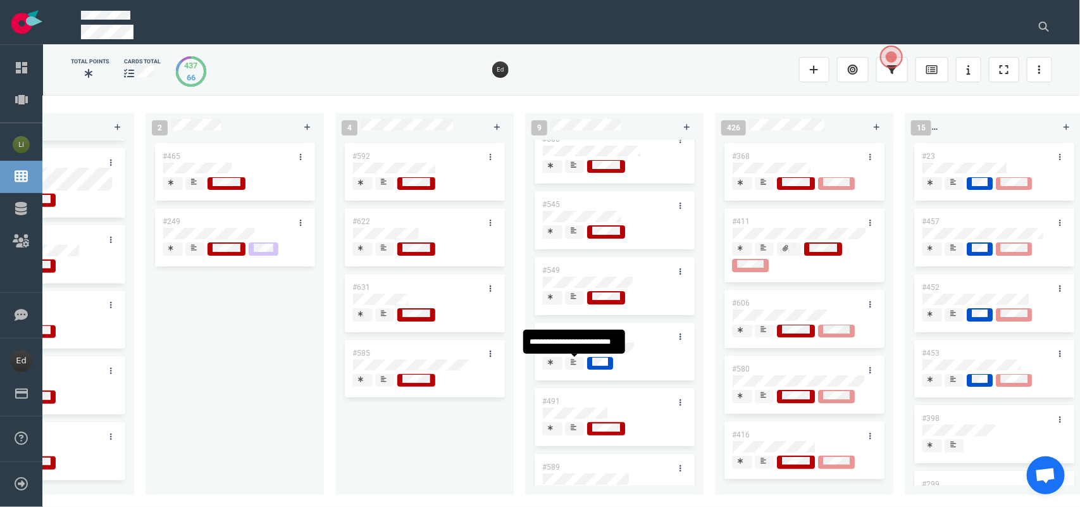
click at [573, 368] on div at bounding box center [574, 368] width 8 height 2
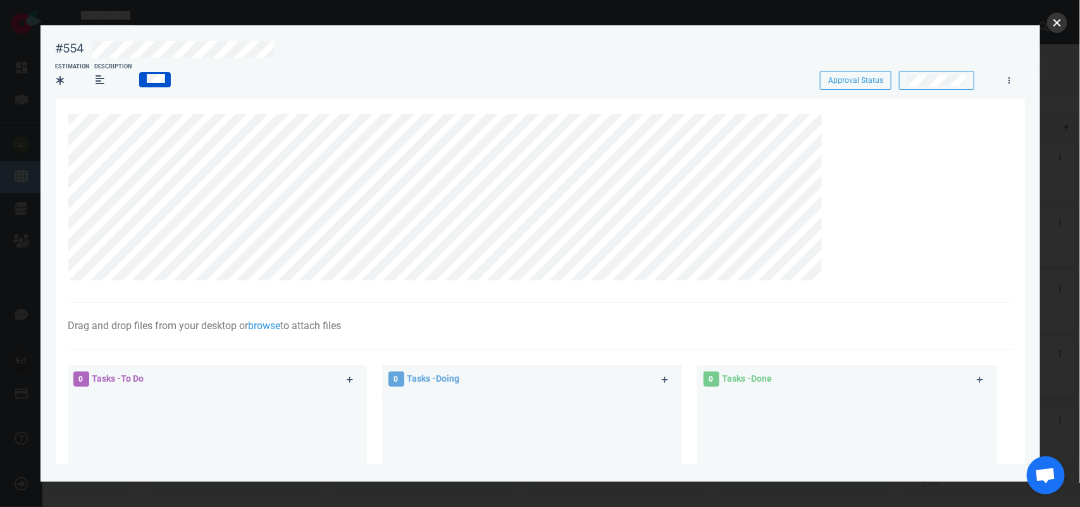
click at [1055, 22] on button "close" at bounding box center [1057, 23] width 20 height 20
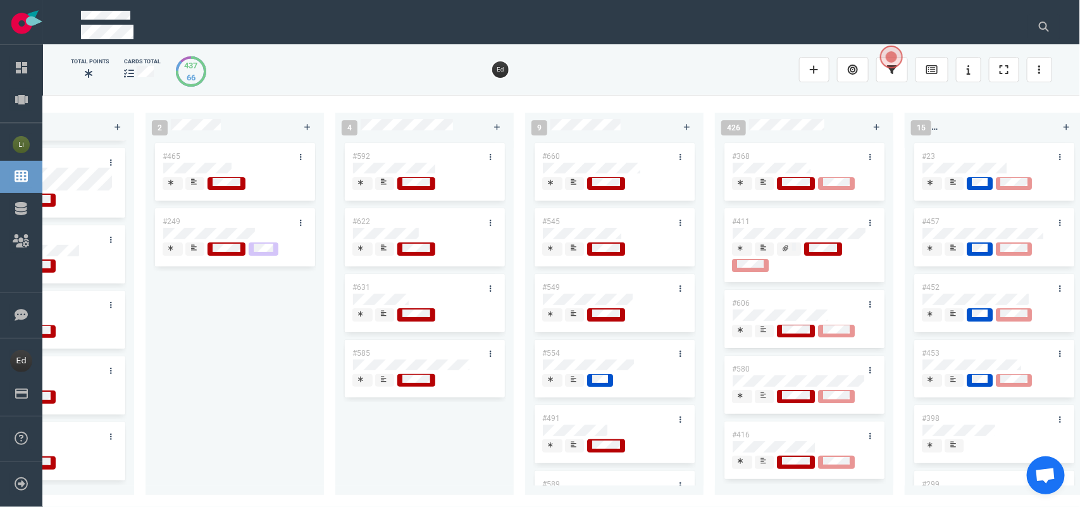
scroll to position [79, 0]
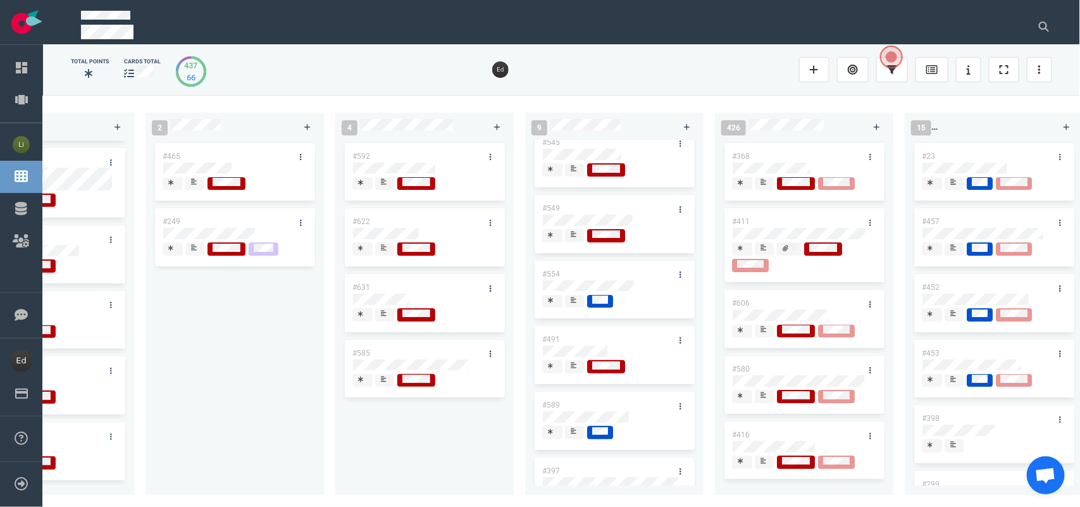
click at [576, 375] on div at bounding box center [614, 368] width 144 height 16
click at [573, 371] on div at bounding box center [574, 365] width 8 height 10
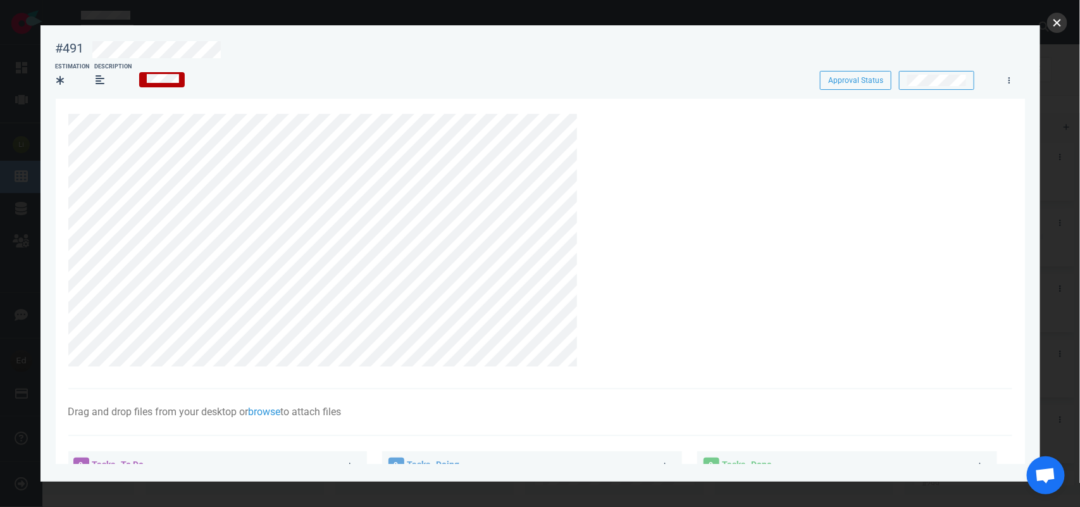
click at [1064, 20] on button "close" at bounding box center [1057, 23] width 20 height 20
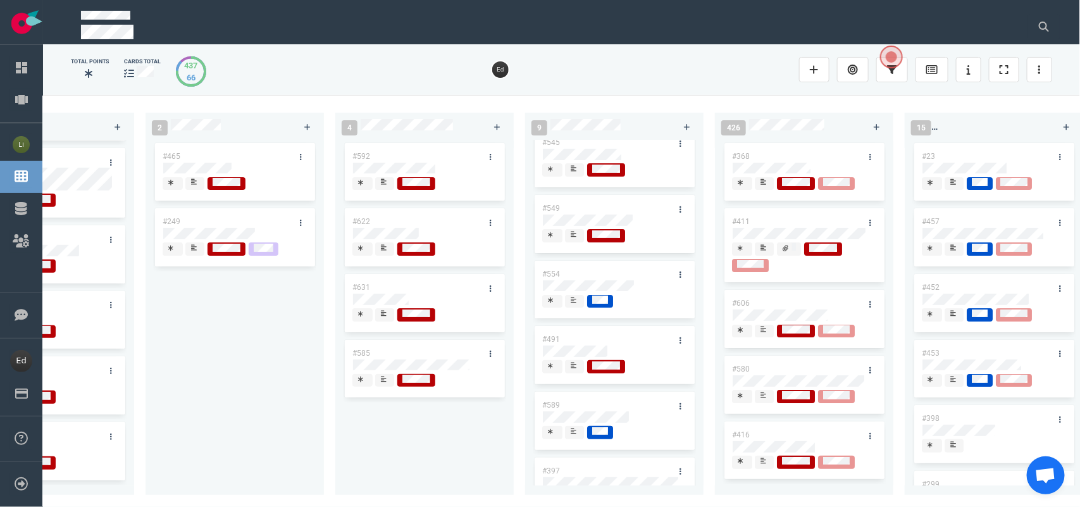
drag, startPoint x: 699, startPoint y: 497, endPoint x: 681, endPoint y: 497, distance: 18.3
click at [681, 497] on div "0 4 #610 #664 #663 #653 14 #661 #656 #641 #639 #634 #635 #608 #611 #602 3 #482 …" at bounding box center [561, 300] width 1037 height 411
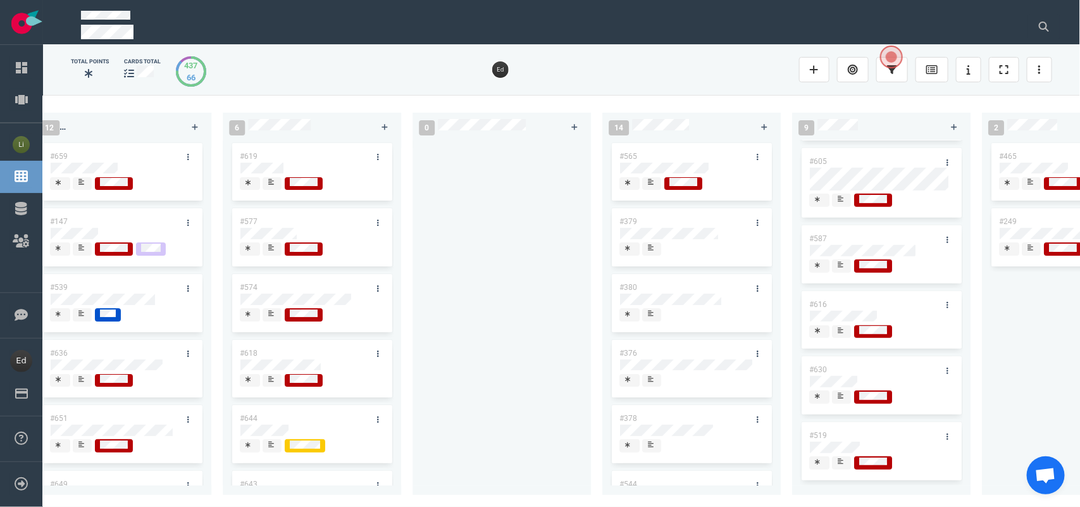
click at [649, 187] on div at bounding box center [652, 183] width 8 height 10
